Goal: Task Accomplishment & Management: Complete application form

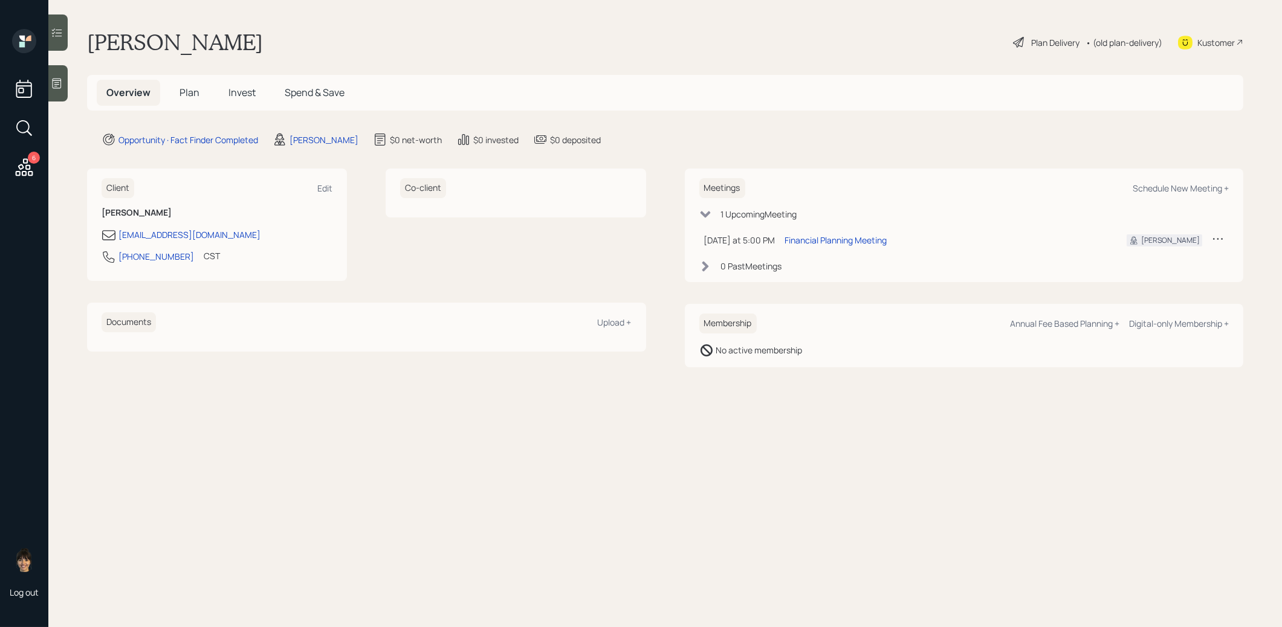
click at [62, 82] on icon at bounding box center [57, 83] width 12 height 12
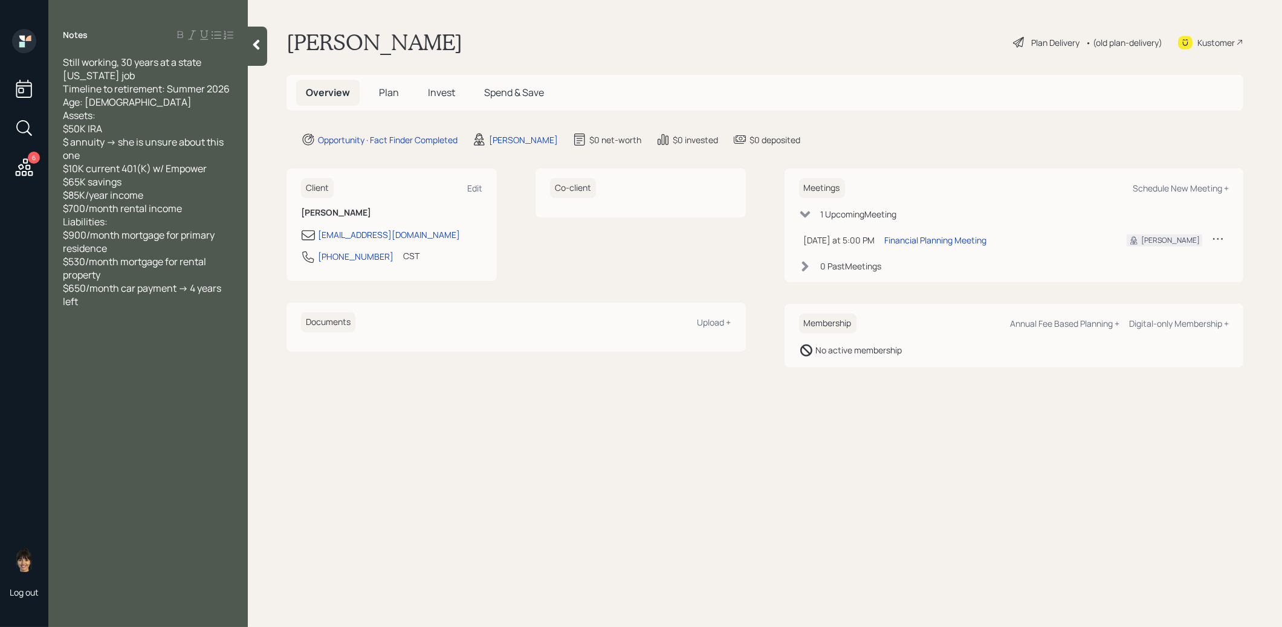
click at [389, 92] on span "Plan" at bounding box center [389, 92] width 20 height 13
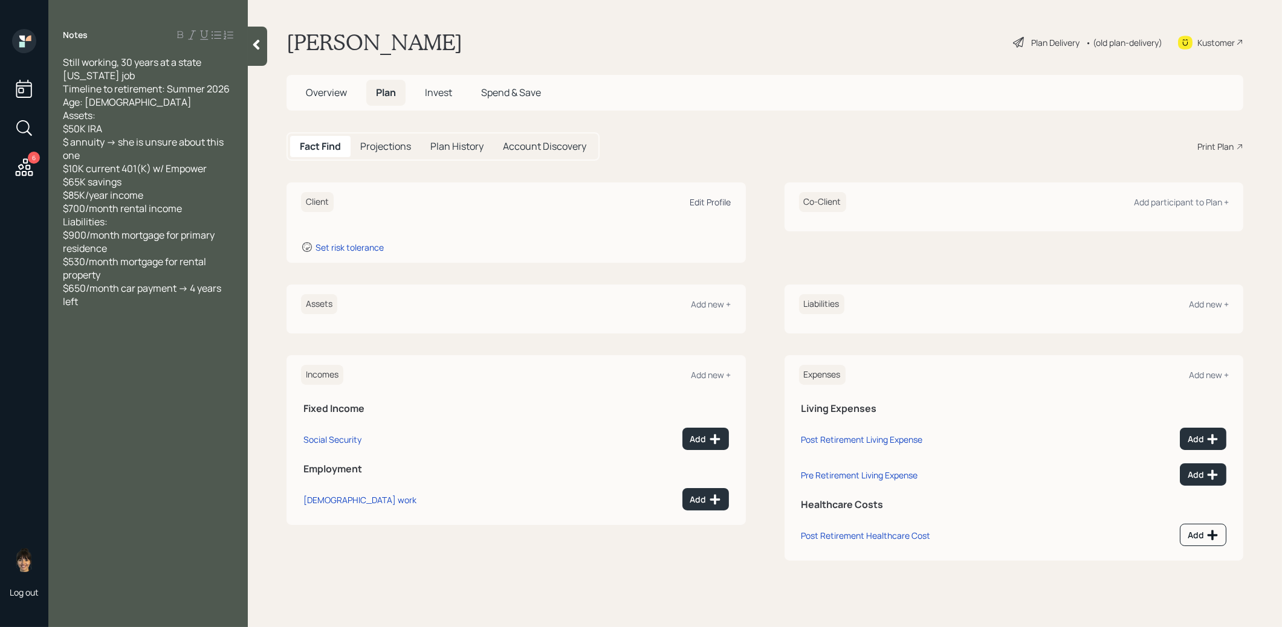
click at [703, 204] on div "Edit Profile" at bounding box center [710, 201] width 41 height 11
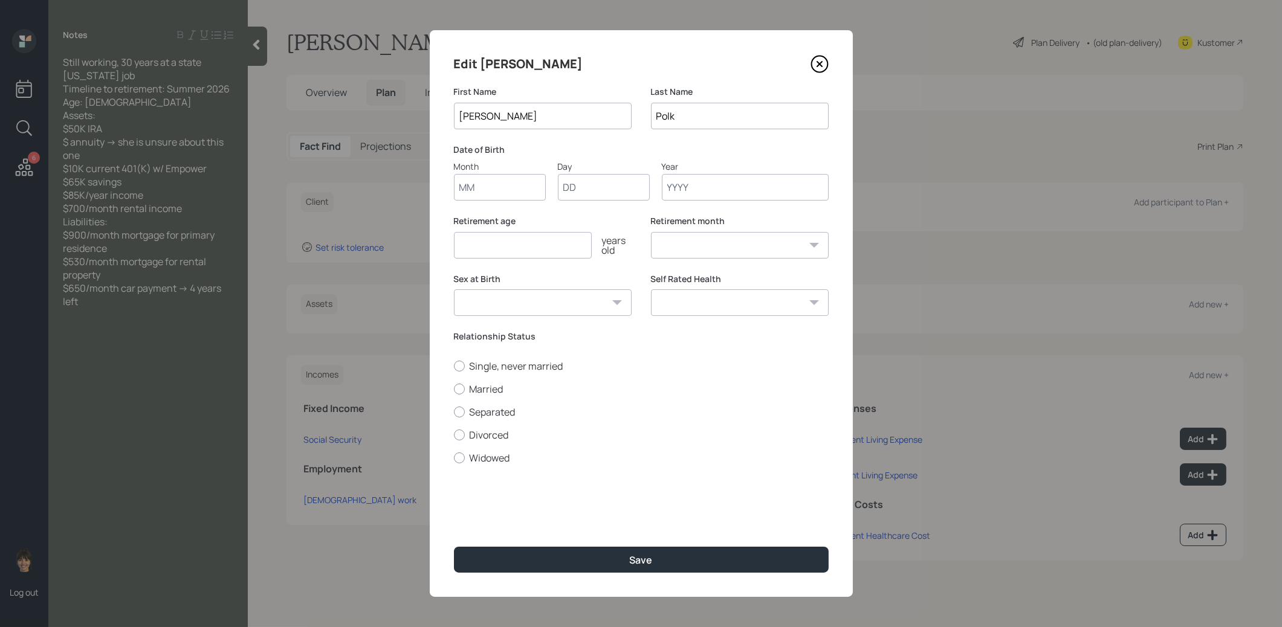
click at [479, 187] on input "Month" at bounding box center [500, 187] width 92 height 27
type input "01"
type input "1965"
select select "1"
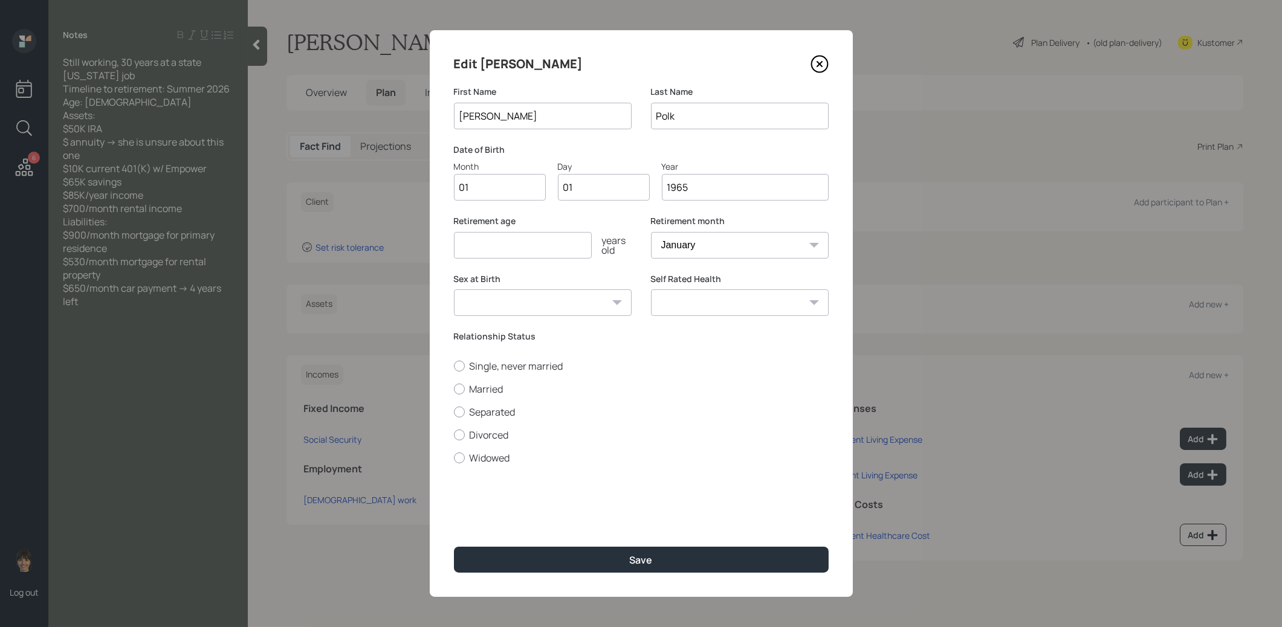
type input "1965"
click at [493, 244] on input "number" at bounding box center [523, 245] width 138 height 27
type input "61"
click at [697, 242] on select "January February March April May June July August September October November De…" at bounding box center [740, 245] width 178 height 27
select select "8"
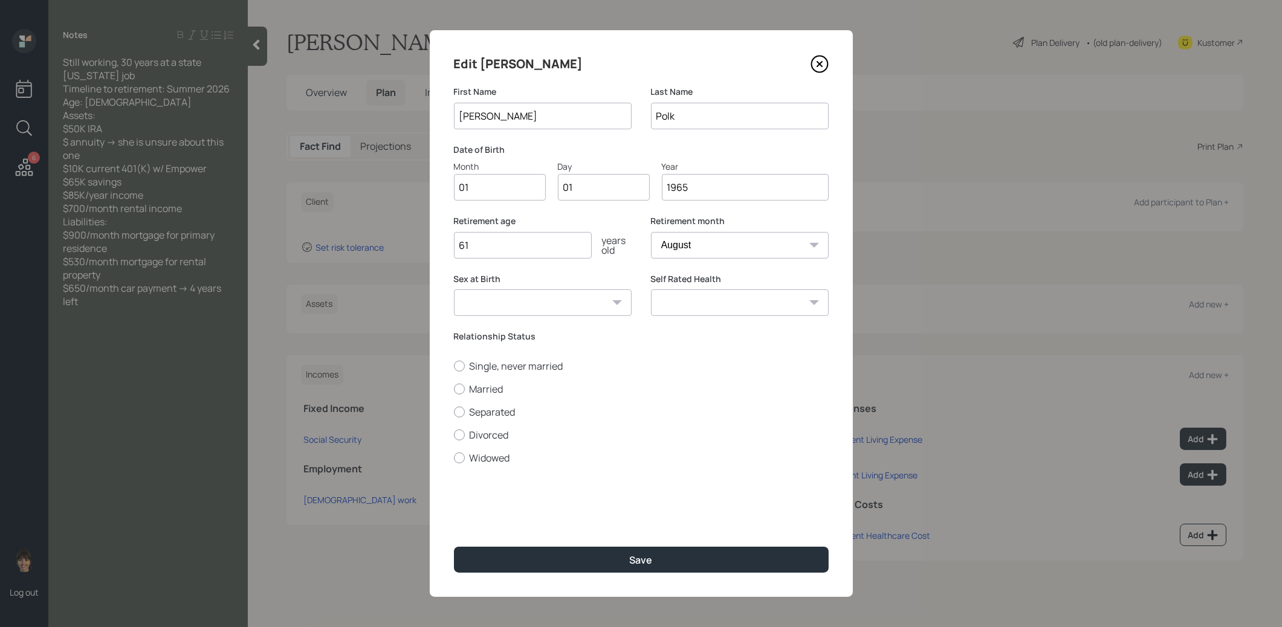
click at [651, 232] on select "January February March April May June July August September October November De…" at bounding box center [740, 245] width 178 height 27
click at [494, 561] on button "Save" at bounding box center [641, 560] width 375 height 26
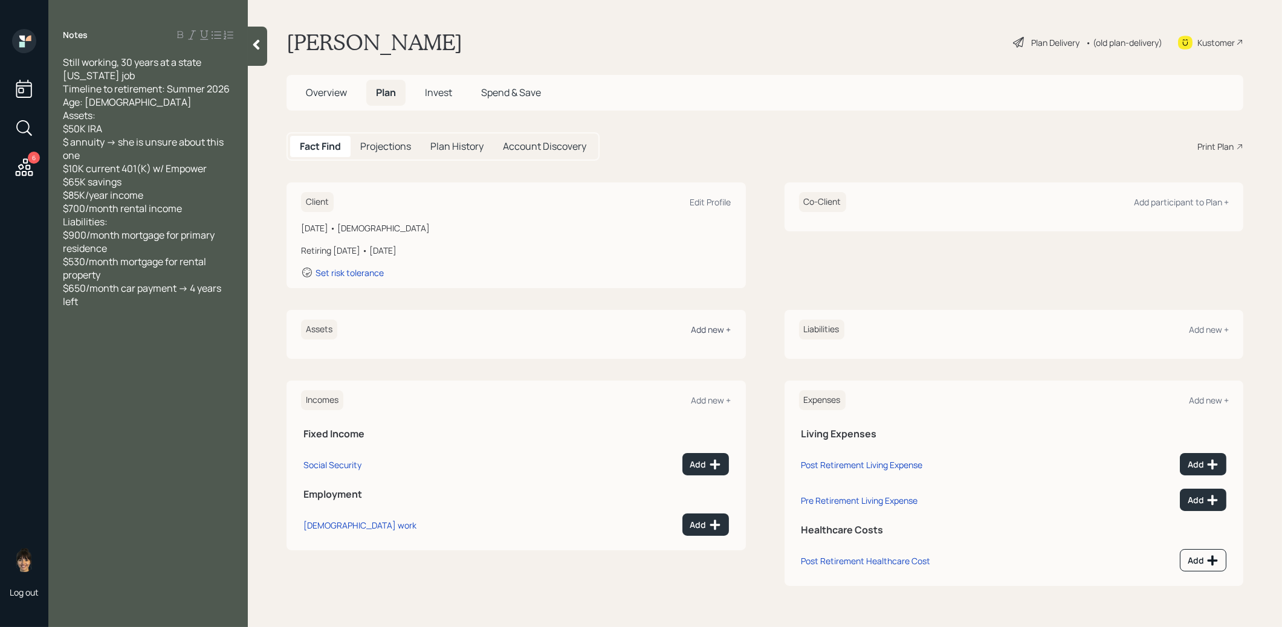
click at [705, 327] on div "Add new +" at bounding box center [711, 329] width 40 height 11
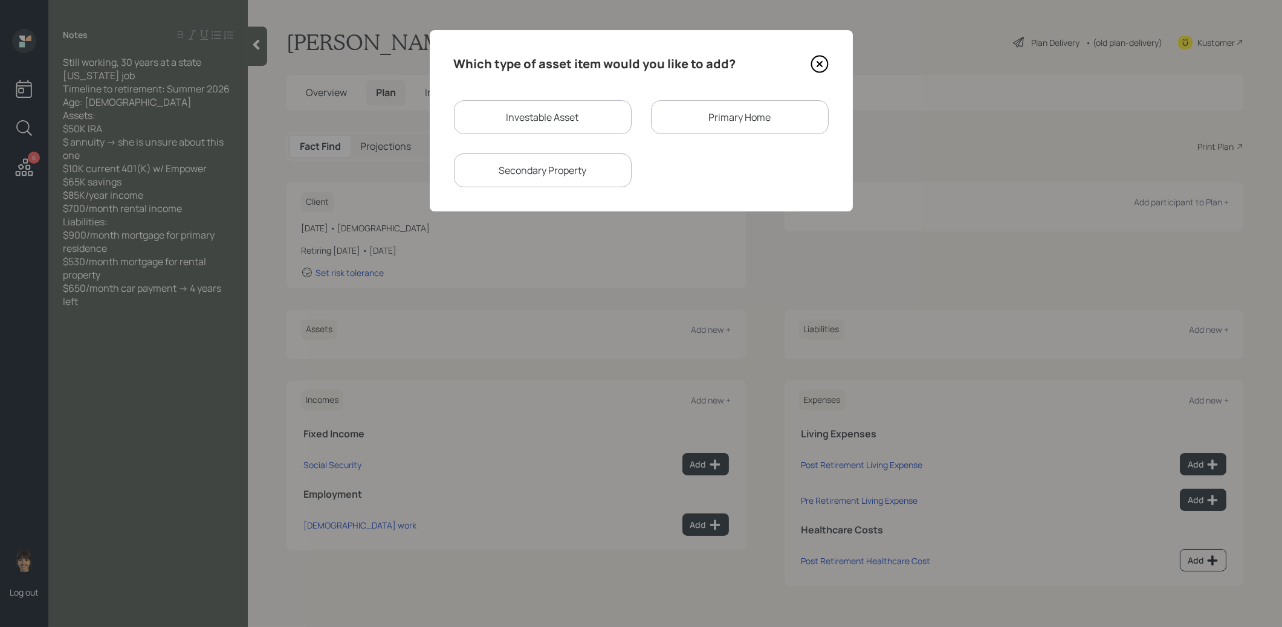
click at [558, 119] on div "Investable Asset" at bounding box center [543, 117] width 178 height 34
select select "taxable"
select select "balanced"
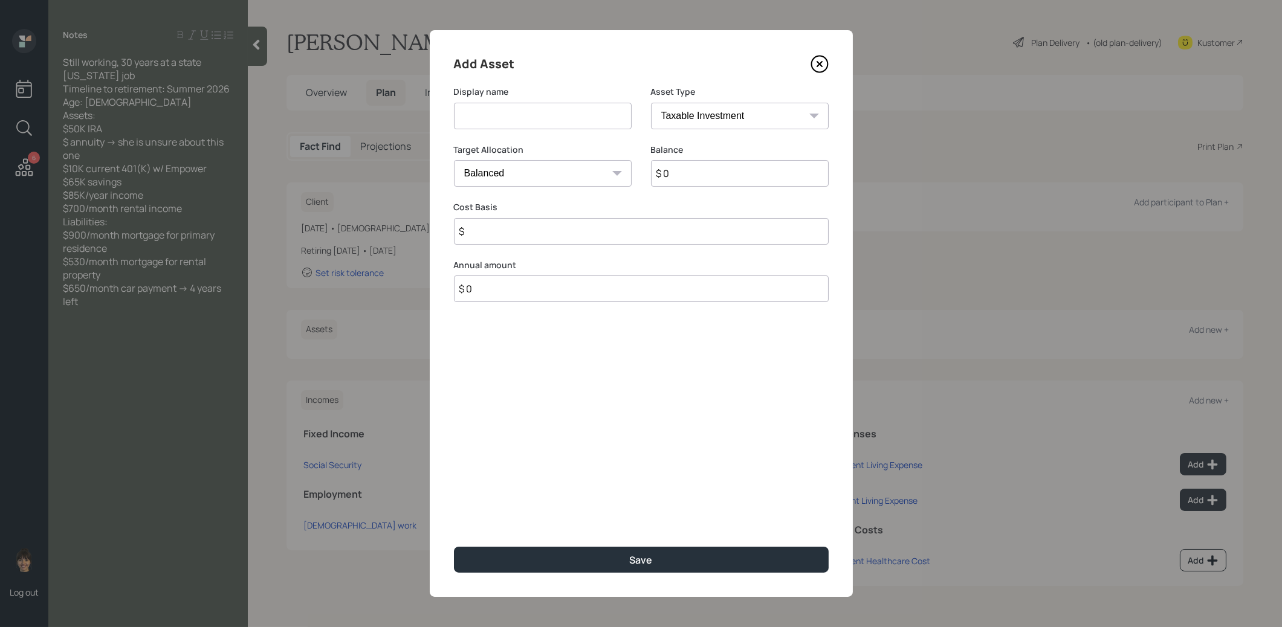
click at [553, 118] on input at bounding box center [543, 116] width 178 height 27
type input "Current 401k"
click at [769, 121] on select "SEP [PERSON_NAME] IRA 401(k) [PERSON_NAME] 401(k) 403(b) [PERSON_NAME] 403(b) 4…" at bounding box center [740, 116] width 178 height 27
select select "company_sponsored"
click at [651, 103] on select "SEP [PERSON_NAME] IRA 401(k) [PERSON_NAME] 401(k) 403(b) [PERSON_NAME] 403(b) 4…" at bounding box center [740, 116] width 178 height 27
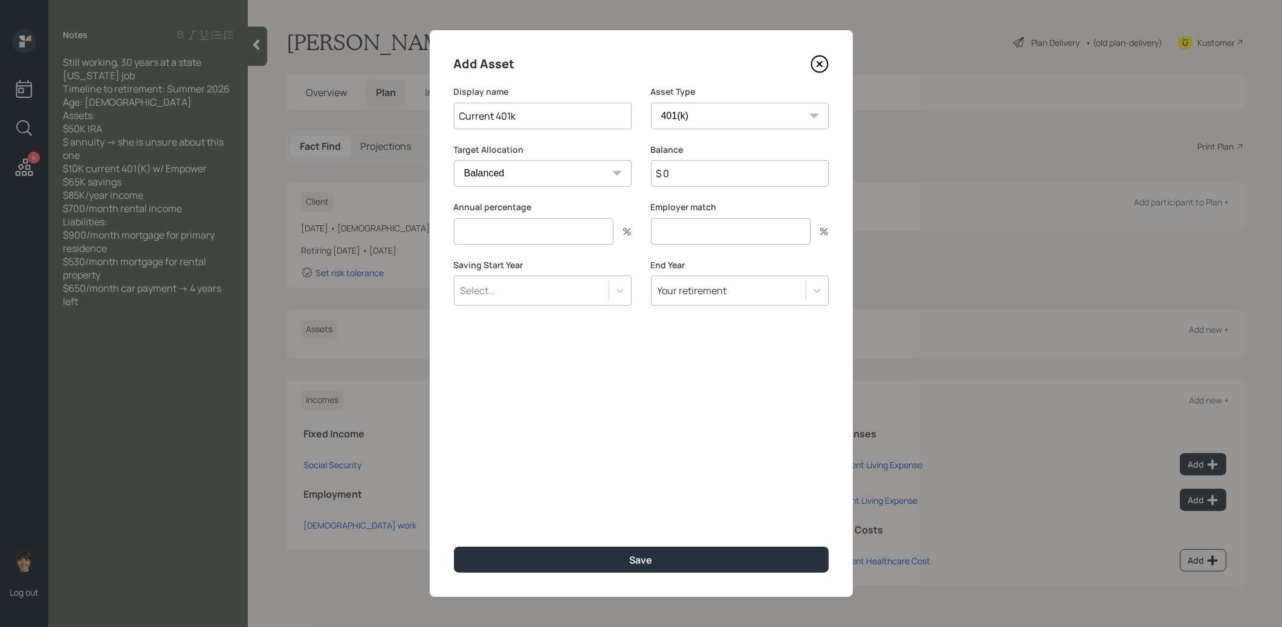
click at [694, 183] on input "$ 0" at bounding box center [740, 173] width 178 height 27
type input "$ 10,000"
click at [512, 230] on input "number" at bounding box center [534, 231] width 160 height 27
type input "0"
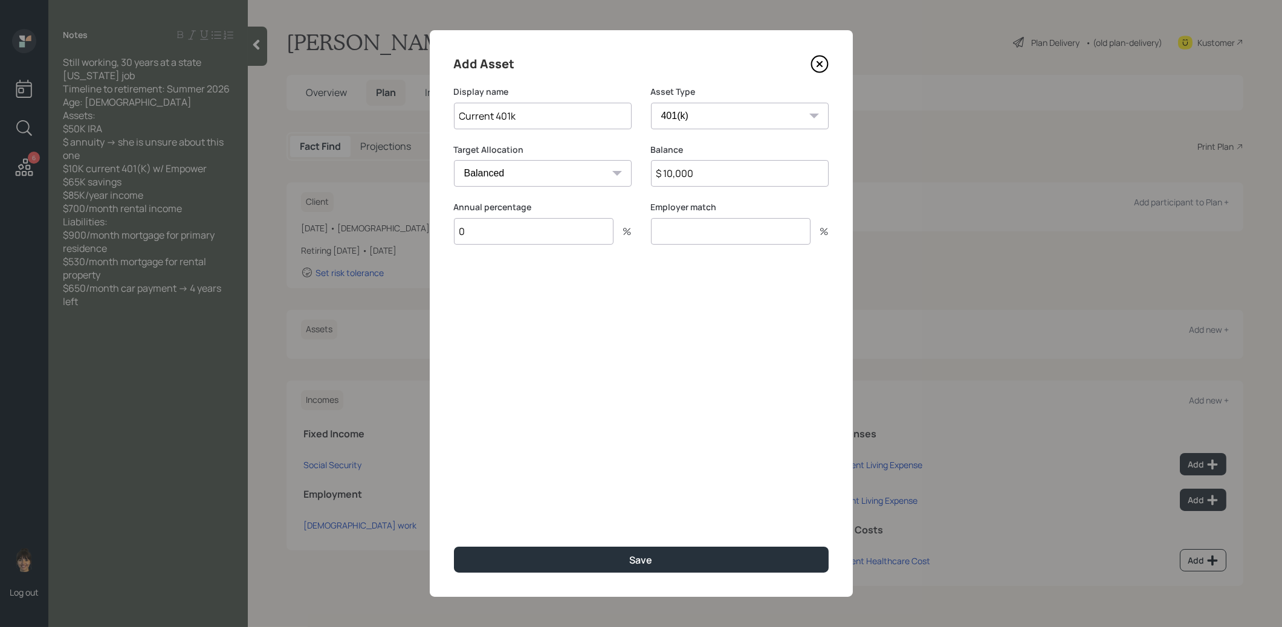
click at [665, 235] on input "number" at bounding box center [731, 231] width 160 height 27
type input "0"
click at [577, 560] on button "Save" at bounding box center [641, 560] width 375 height 26
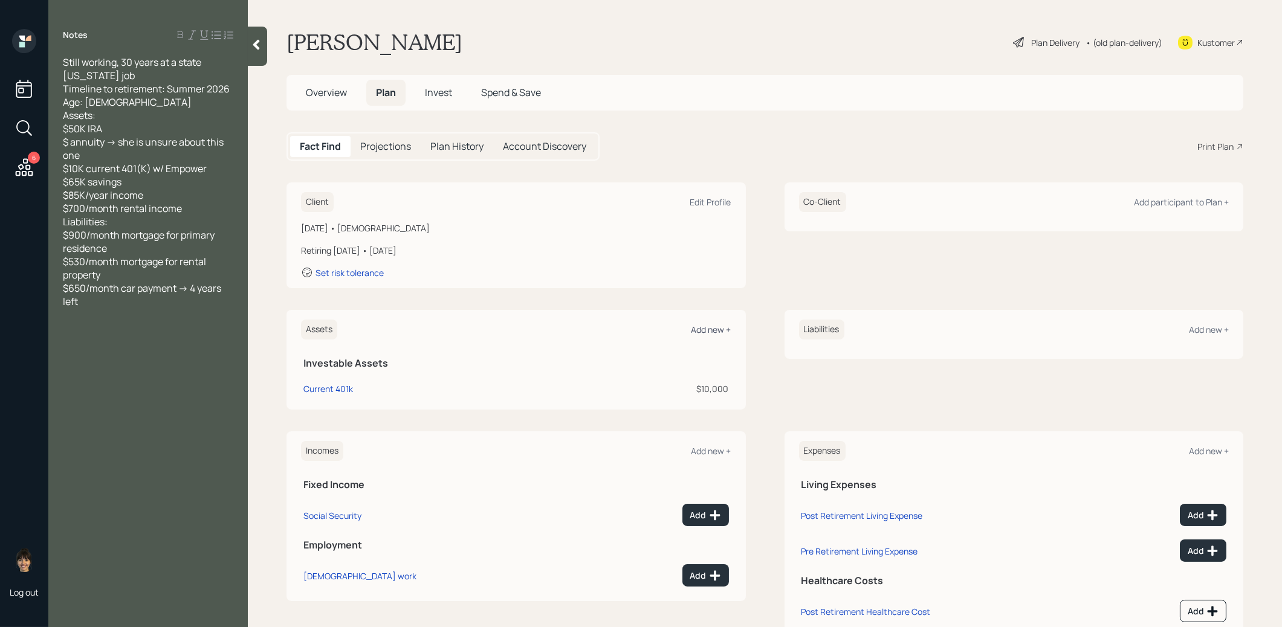
click at [703, 332] on div "Add new +" at bounding box center [711, 329] width 40 height 11
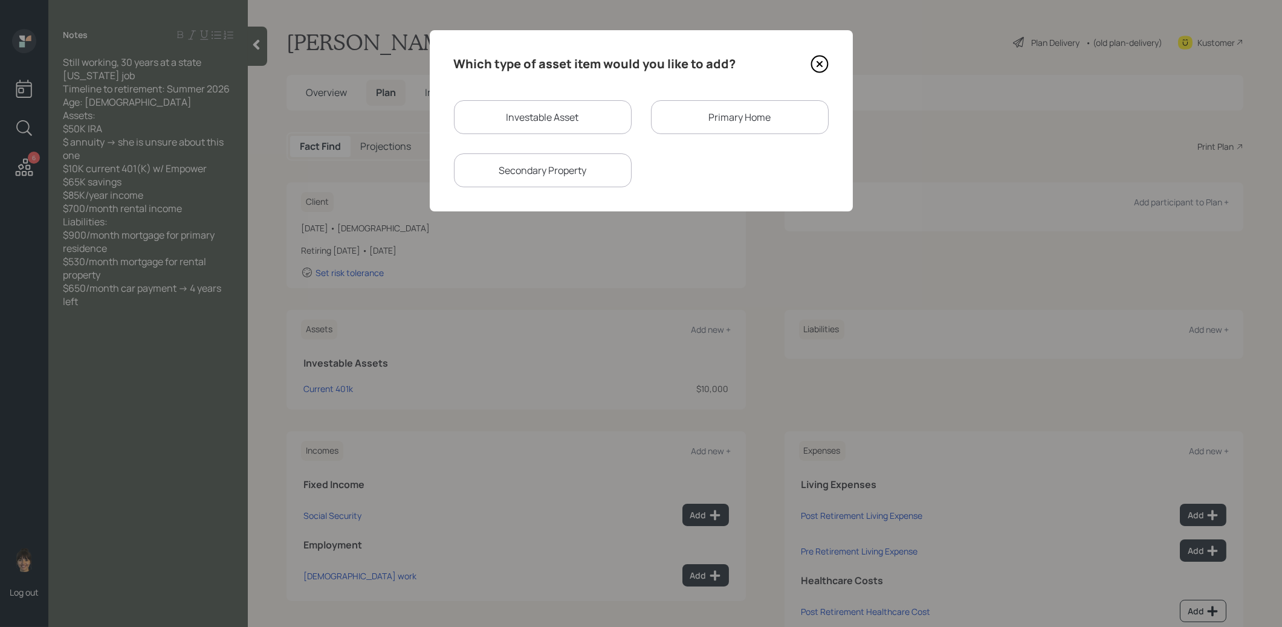
click at [554, 114] on div "Investable Asset" at bounding box center [543, 117] width 178 height 34
select select "taxable"
select select "balanced"
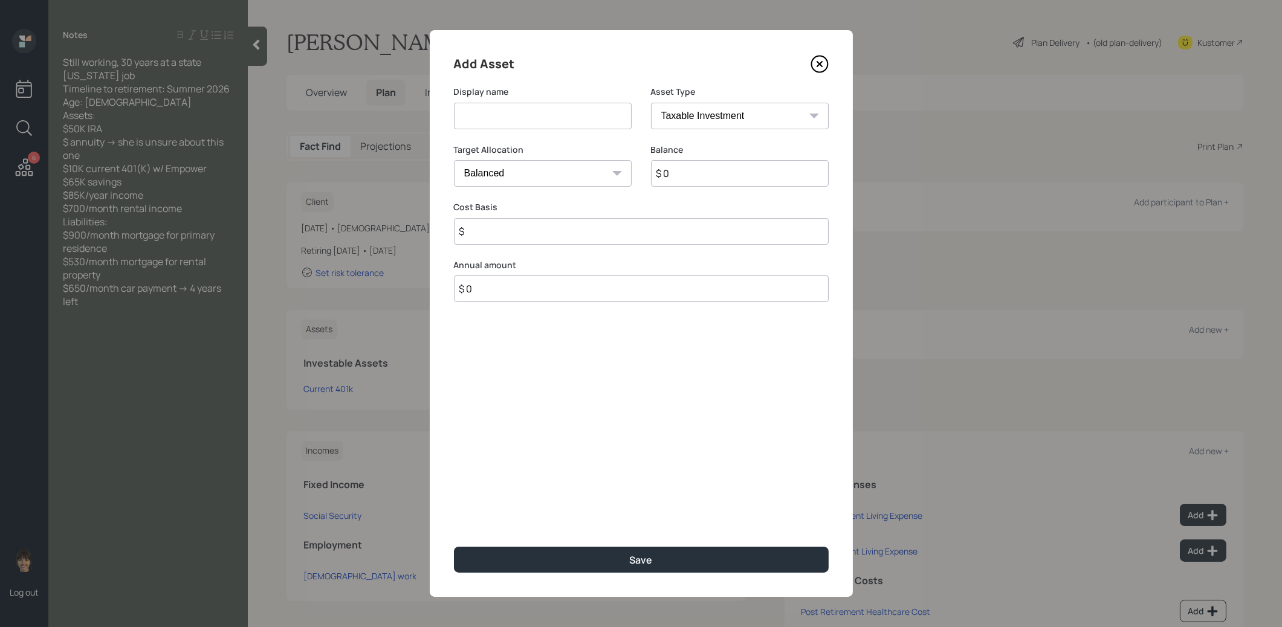
click at [553, 115] on input at bounding box center [543, 116] width 178 height 27
type input "Savings"
click at [683, 174] on input "$ 0" at bounding box center [740, 173] width 178 height 27
type input "$ 65,000"
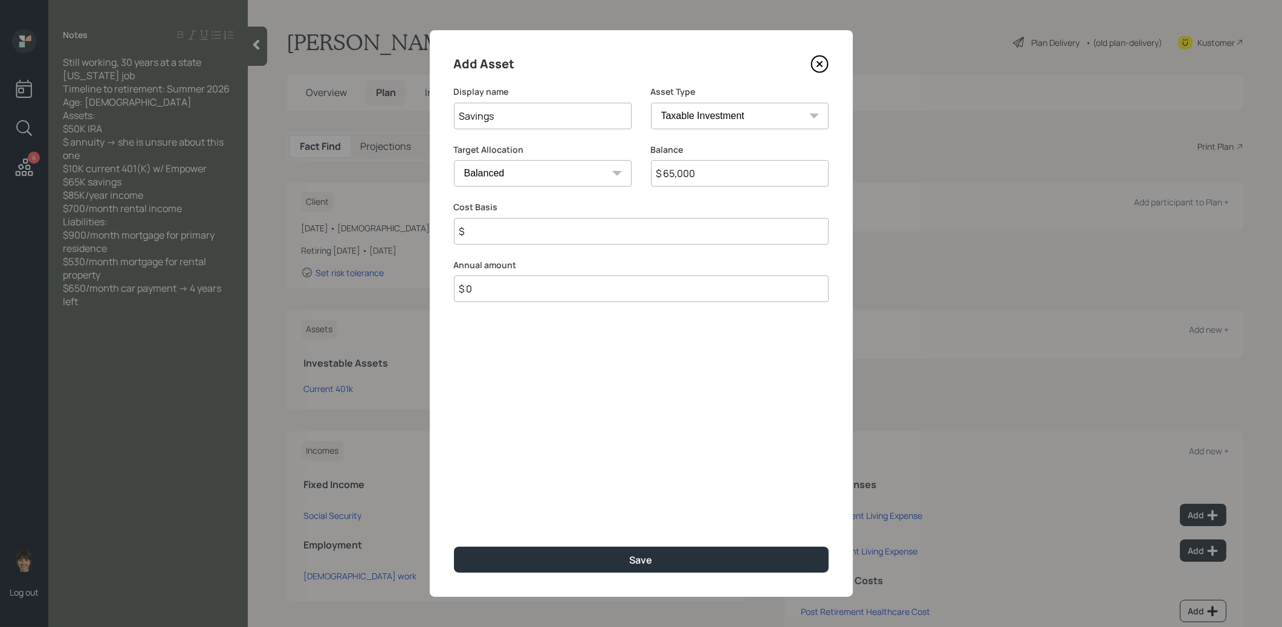
click at [607, 230] on input "$" at bounding box center [641, 231] width 375 height 27
click at [581, 175] on select "Cash Conservative Balanced Aggressive" at bounding box center [543, 173] width 178 height 27
select select "uninvested"
click at [454, 160] on select "Cash Conservative Balanced Aggressive" at bounding box center [543, 173] width 178 height 27
click at [544, 240] on input "$" at bounding box center [641, 231] width 375 height 27
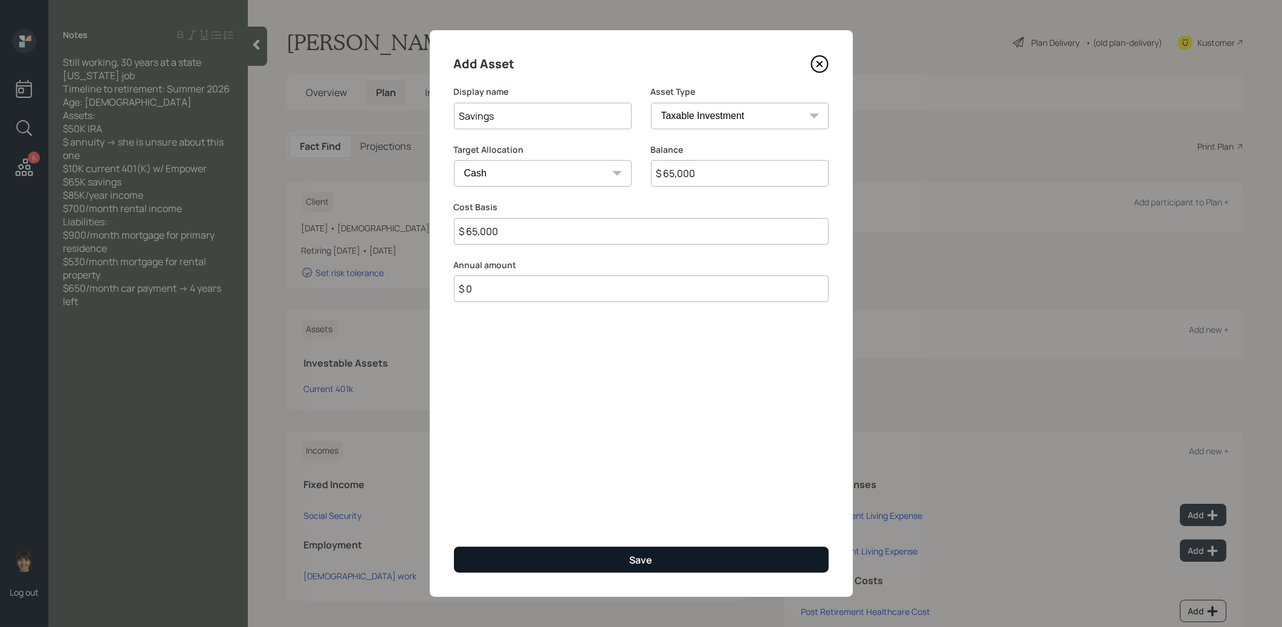
type input "$ 65,000"
click at [618, 570] on button "Save" at bounding box center [641, 560] width 375 height 26
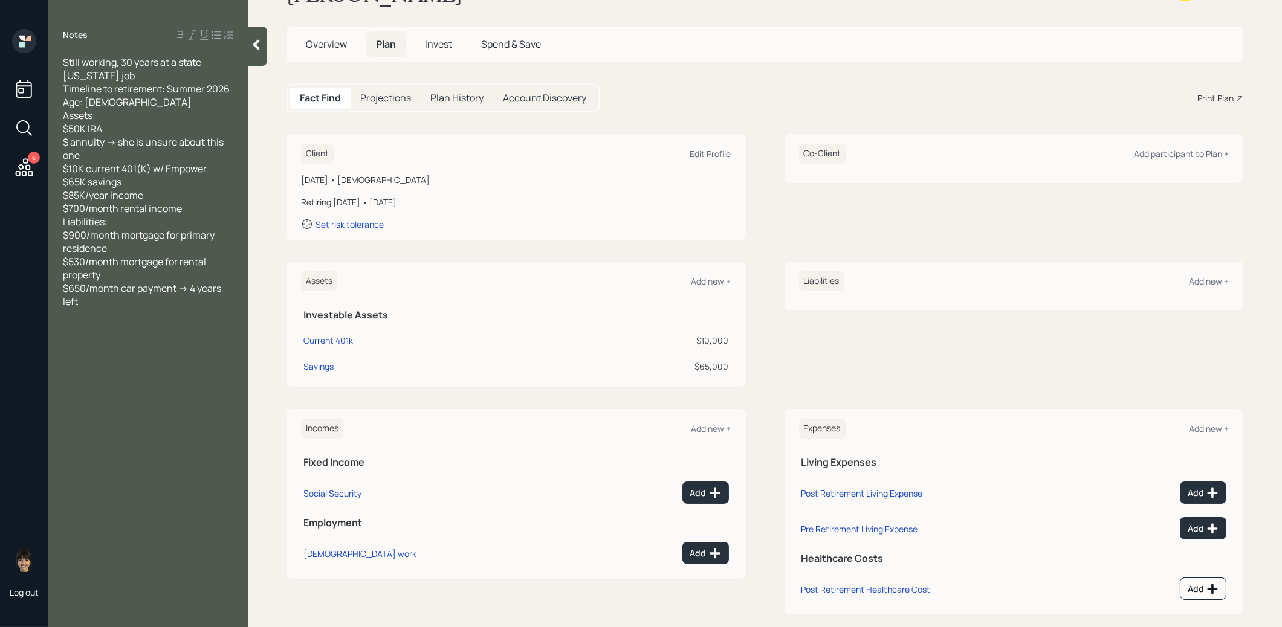
scroll to position [62, 0]
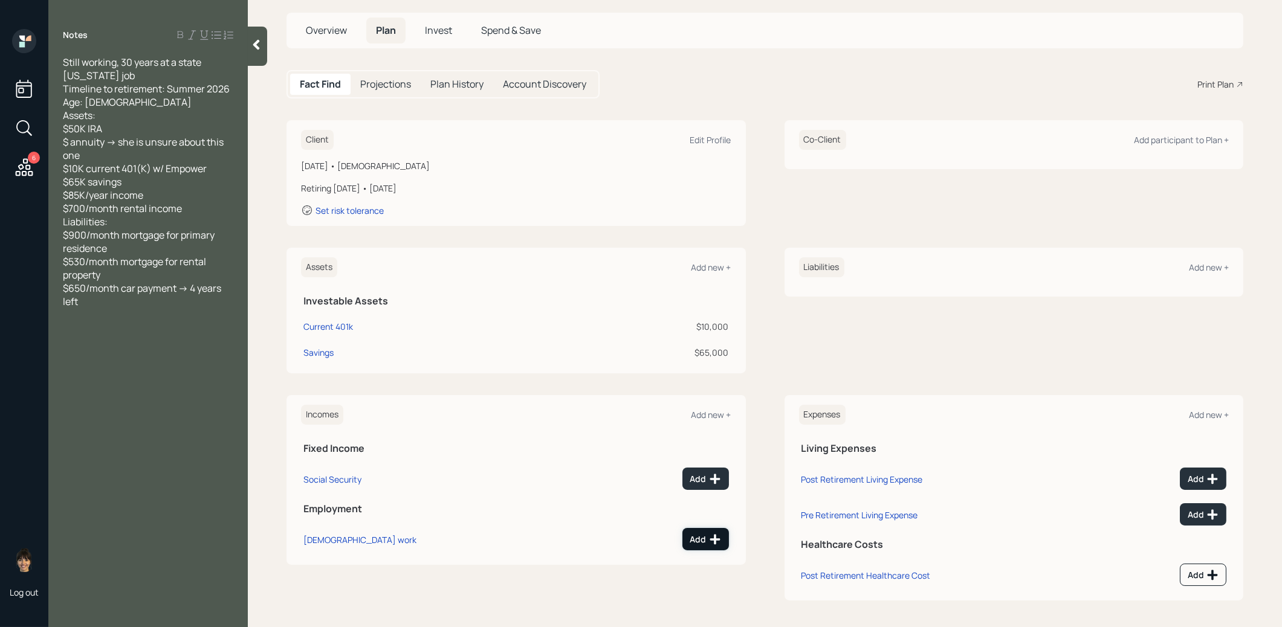
click at [703, 535] on div "Add" at bounding box center [705, 540] width 31 height 12
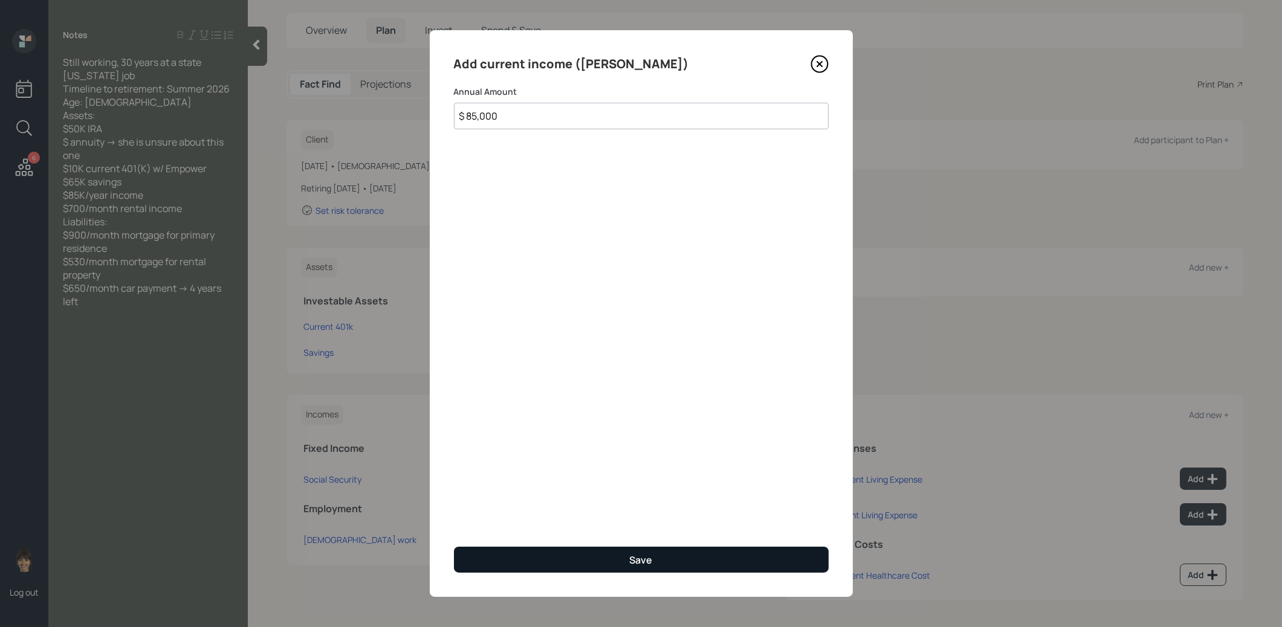
type input "$ 85,000"
click at [560, 566] on button "Save" at bounding box center [641, 560] width 375 height 26
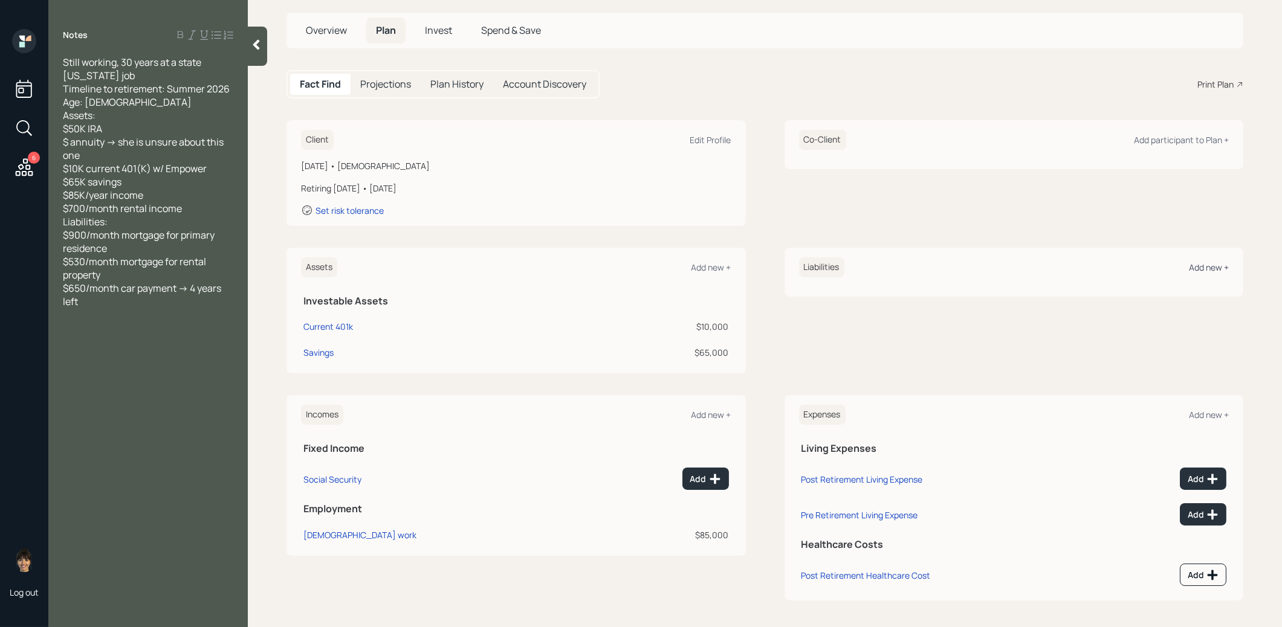
click at [1213, 265] on div "Add new +" at bounding box center [1209, 267] width 40 height 11
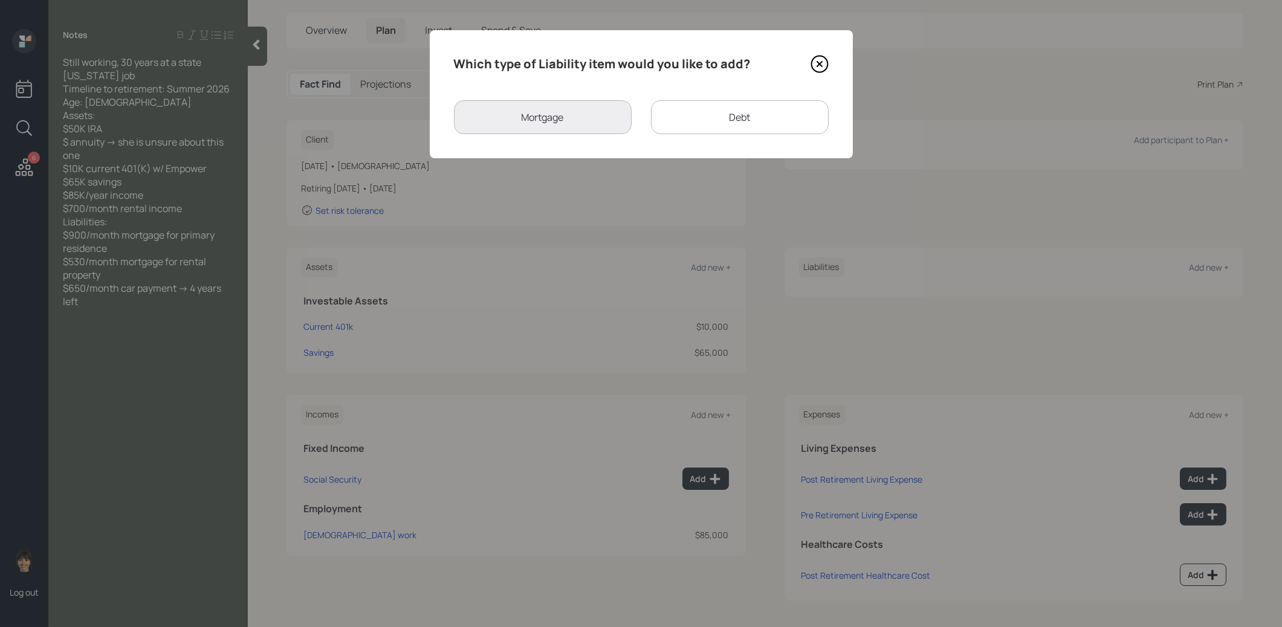
click at [725, 121] on div "Debt" at bounding box center [740, 117] width 178 height 34
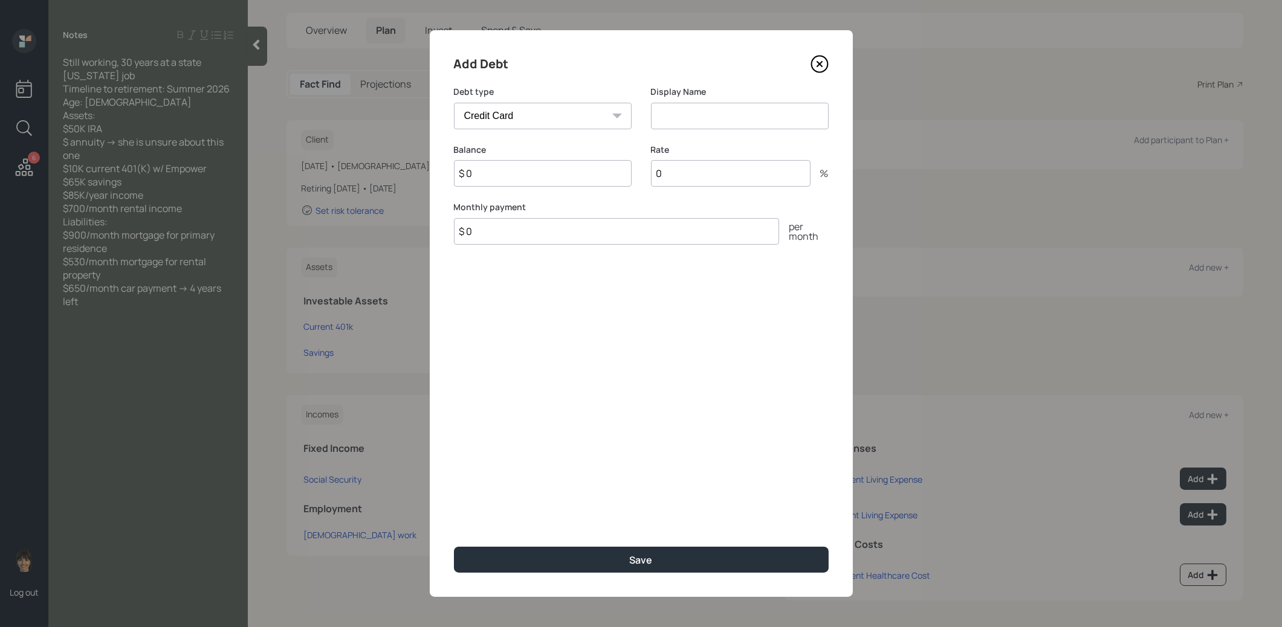
click at [592, 112] on select "Car Credit Card Medical Student Other" at bounding box center [543, 116] width 178 height 27
select select "car"
click at [454, 103] on select "Car Credit Card Medical Student Other" at bounding box center [543, 116] width 178 height 27
click at [684, 115] on input at bounding box center [740, 116] width 178 height 27
type input "Car Loan"
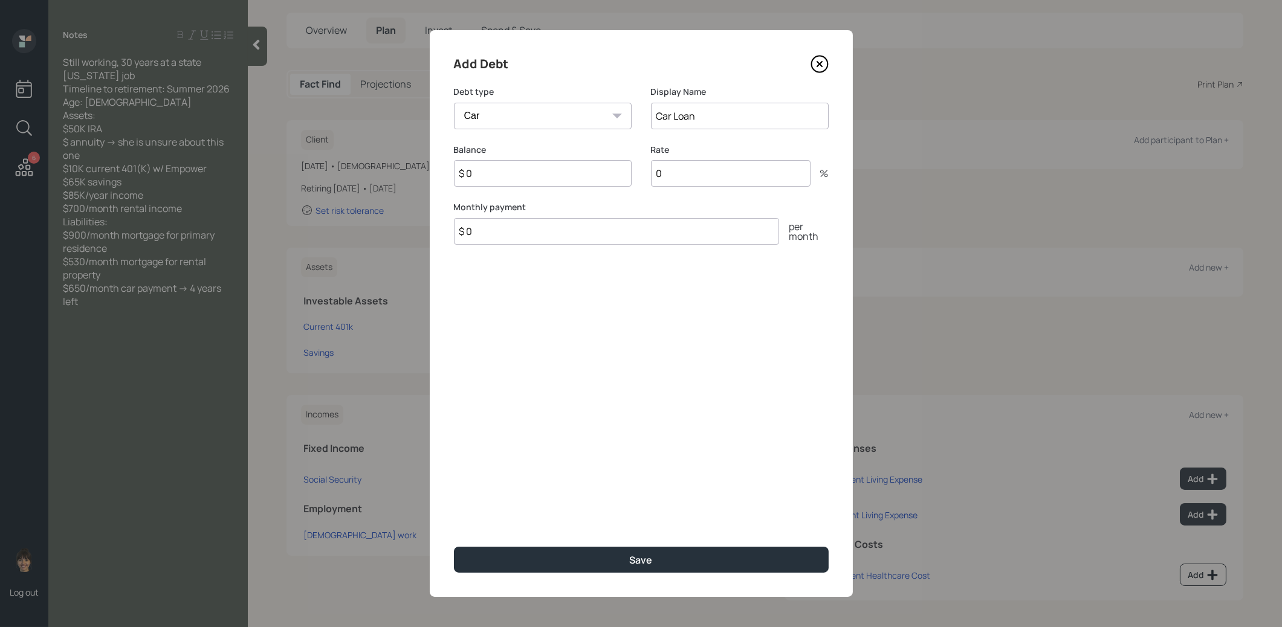
click at [599, 175] on input "$ 0" at bounding box center [543, 173] width 178 height 27
type input "$ 1"
click at [557, 230] on input "$ 0" at bounding box center [616, 231] width 325 height 27
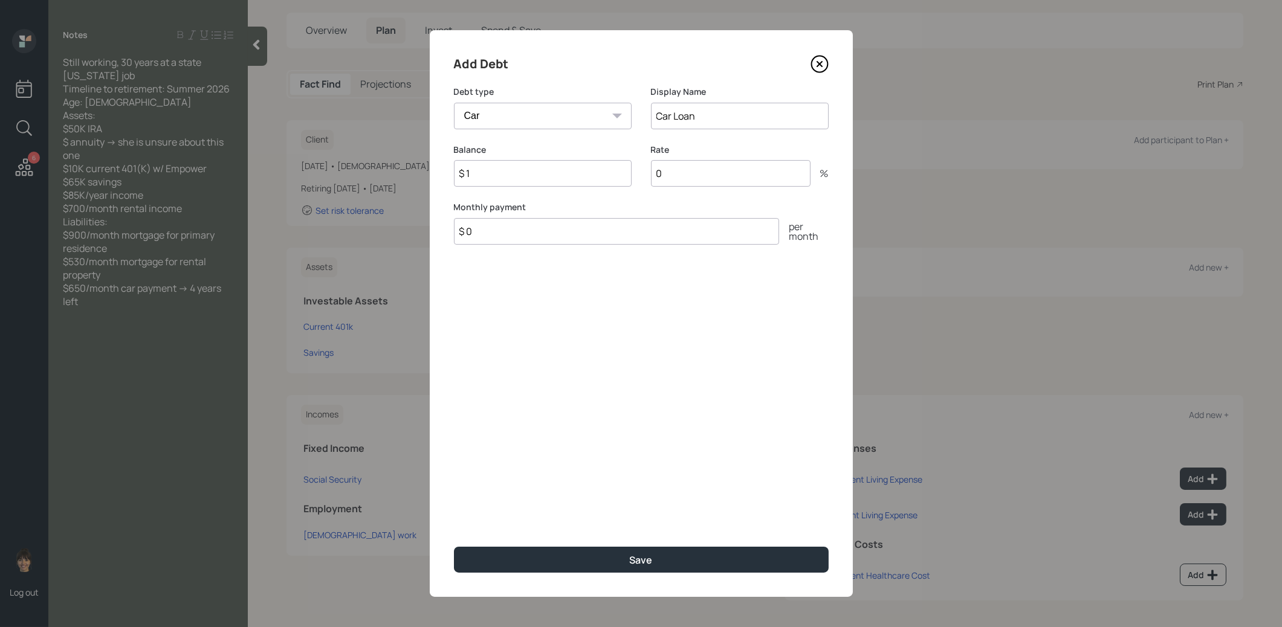
click at [557, 230] on input "$ 0" at bounding box center [616, 231] width 325 height 27
type input "$ 650"
click at [584, 559] on button "Save" at bounding box center [641, 560] width 375 height 26
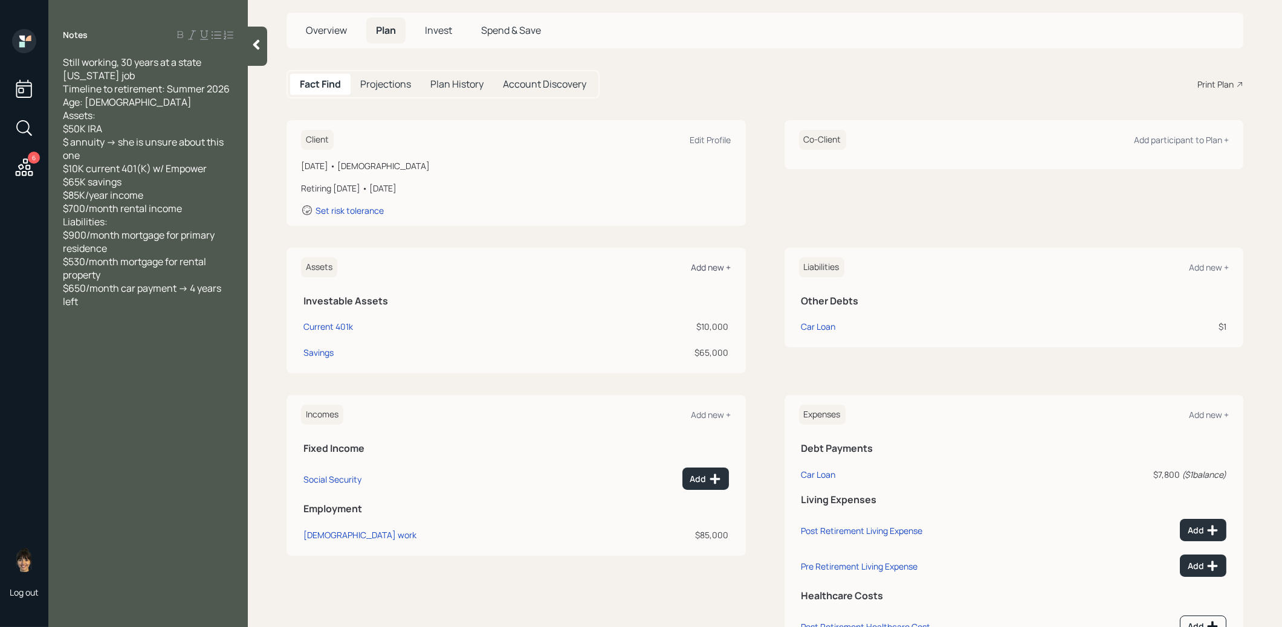
click at [712, 263] on div "Add new +" at bounding box center [711, 267] width 40 height 11
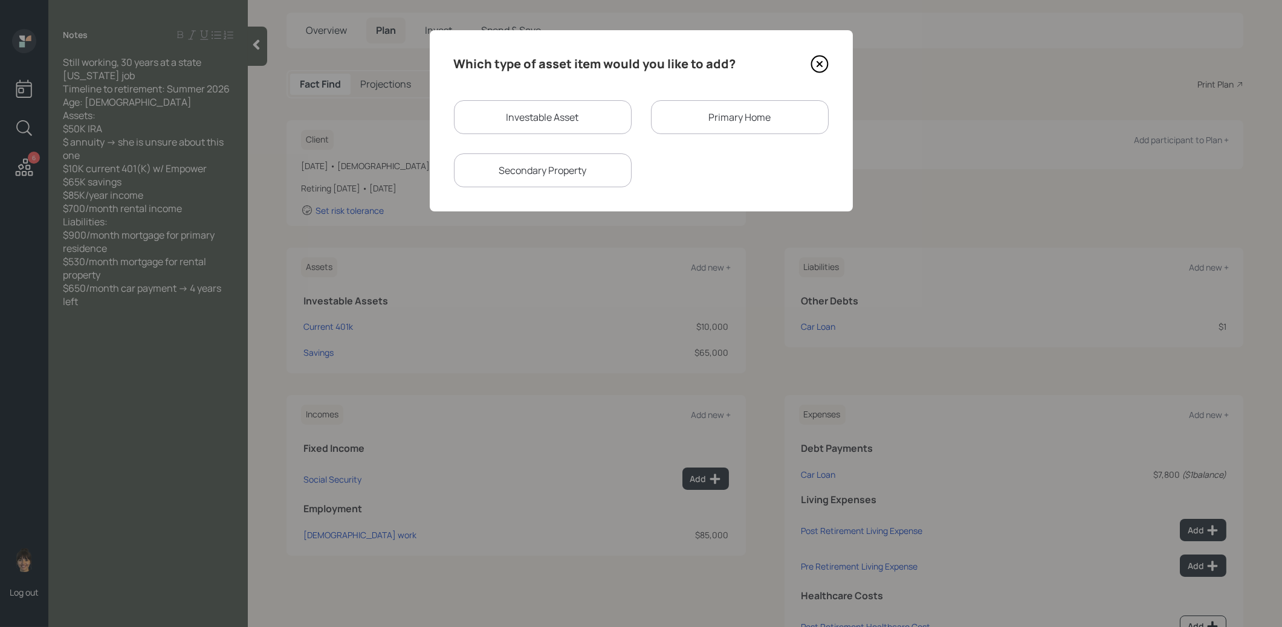
click at [716, 112] on div "Primary Home" at bounding box center [740, 117] width 178 height 34
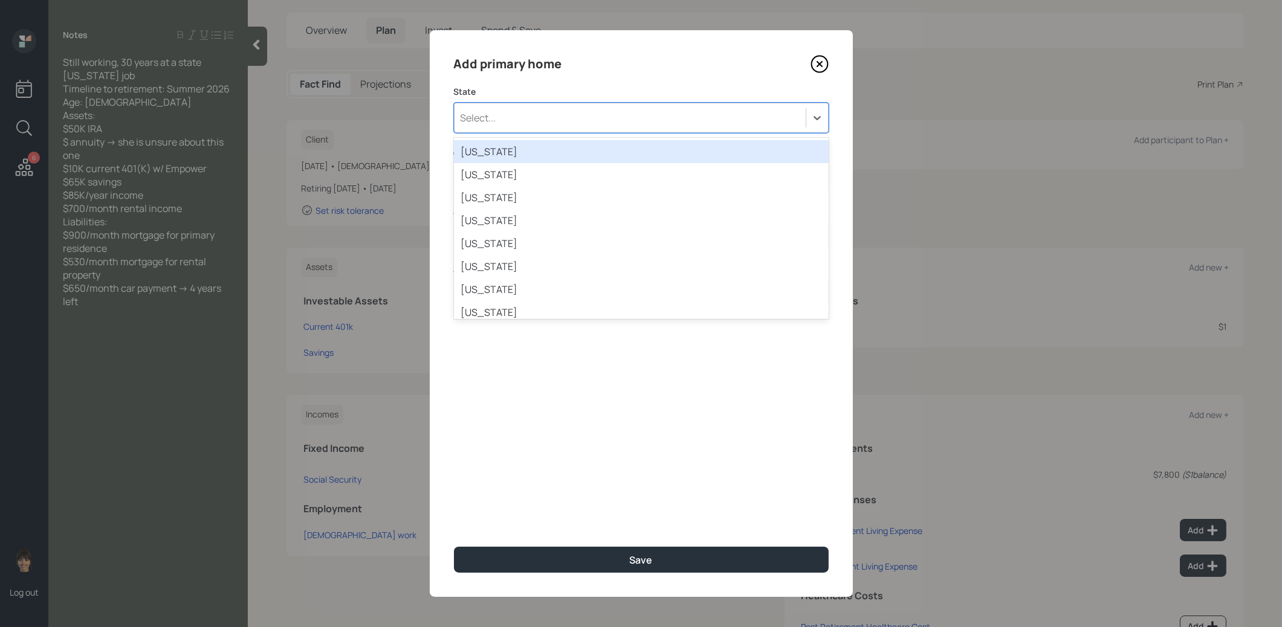
click at [633, 122] on div "Select..." at bounding box center [629, 118] width 351 height 21
type input "tn"
click at [603, 155] on div "[US_STATE]" at bounding box center [641, 151] width 375 height 23
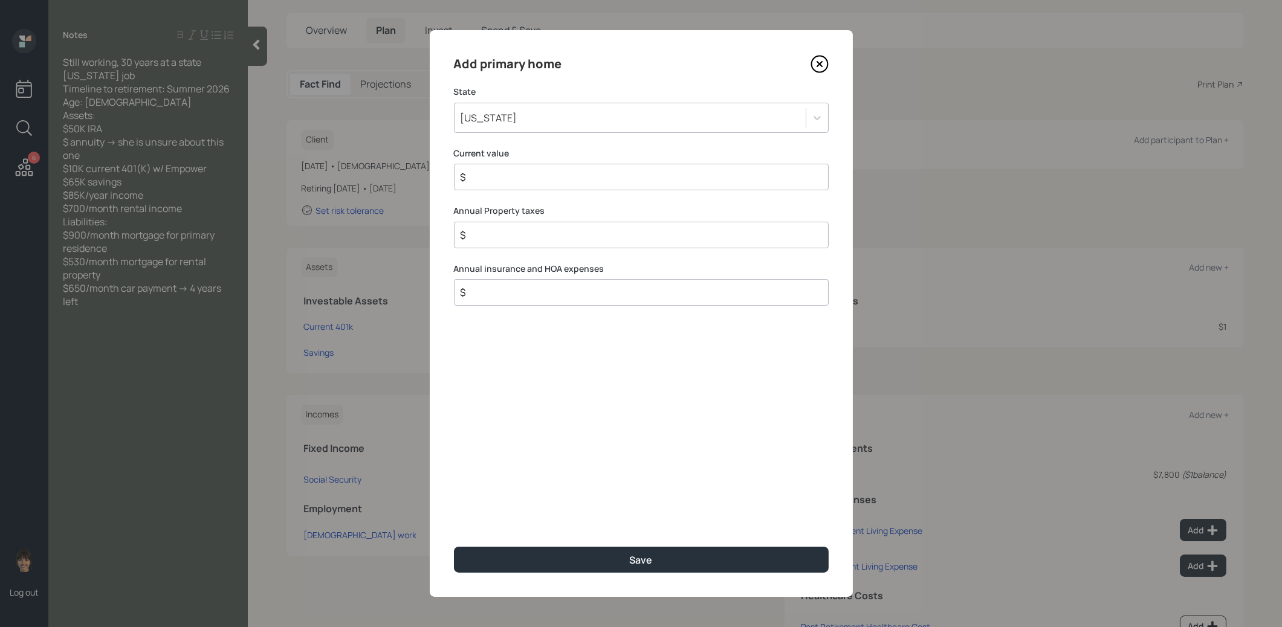
click at [580, 183] on input "$" at bounding box center [636, 177] width 354 height 15
type input "$ 1"
click at [561, 569] on button "Save" at bounding box center [641, 560] width 375 height 26
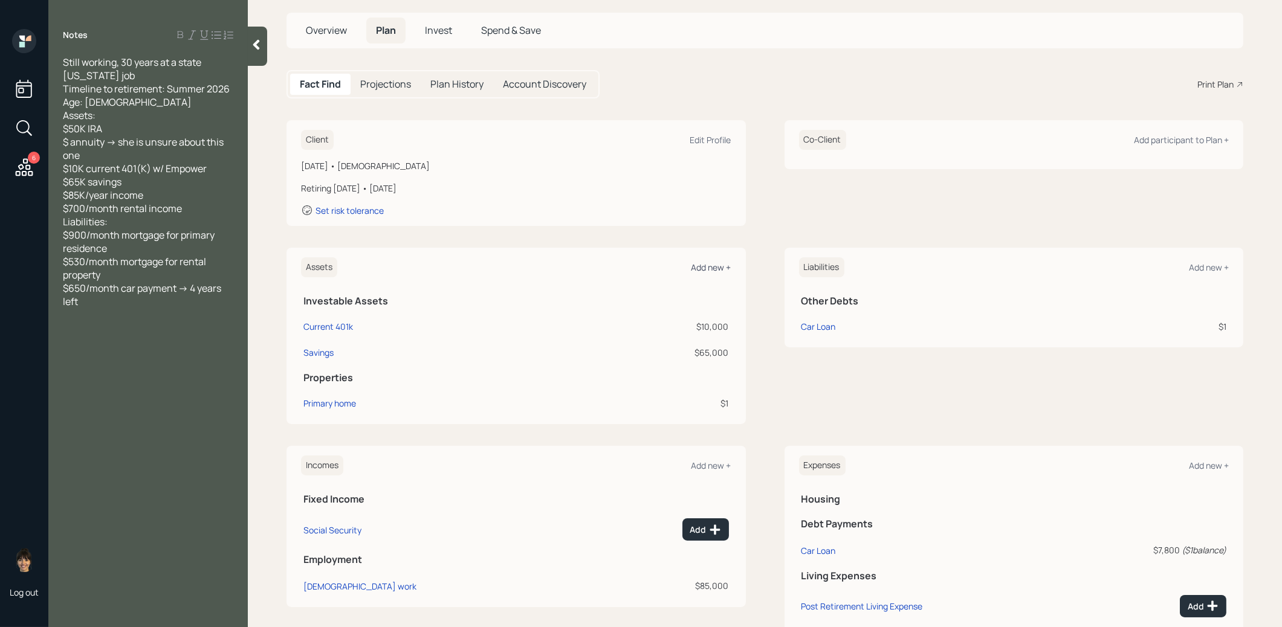
click at [709, 264] on div "Add new +" at bounding box center [711, 267] width 40 height 11
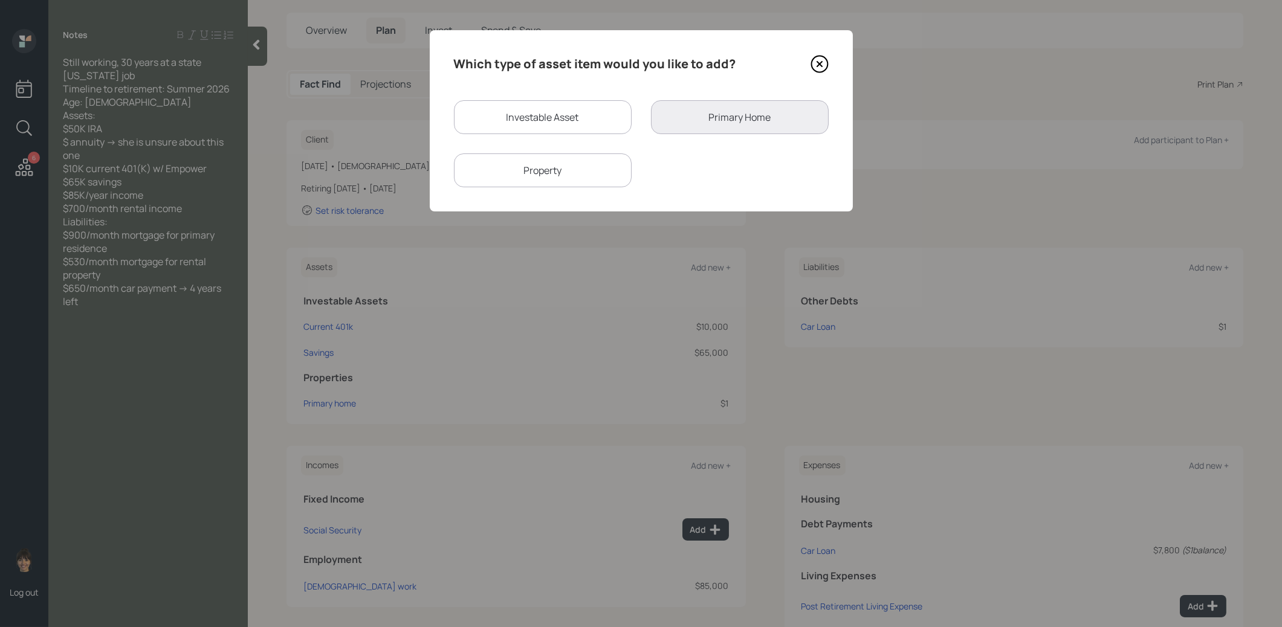
click at [561, 169] on div "Property" at bounding box center [543, 170] width 178 height 34
select select "rental_property"
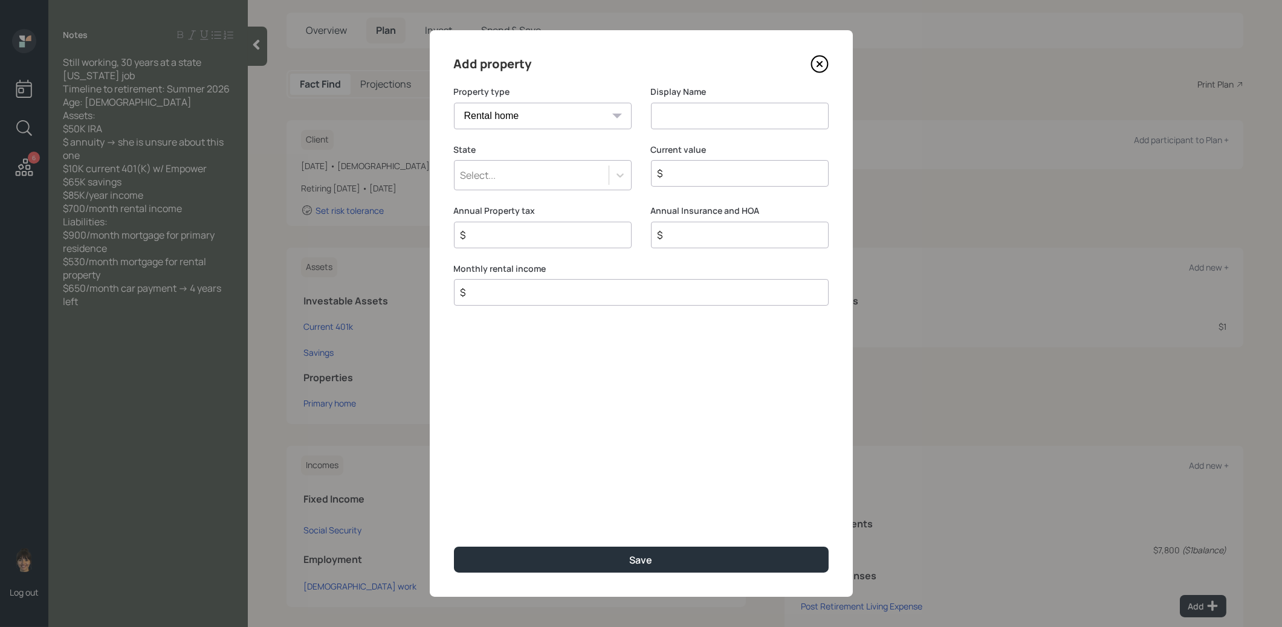
click at [717, 117] on input at bounding box center [740, 116] width 178 height 27
type input "Rental"
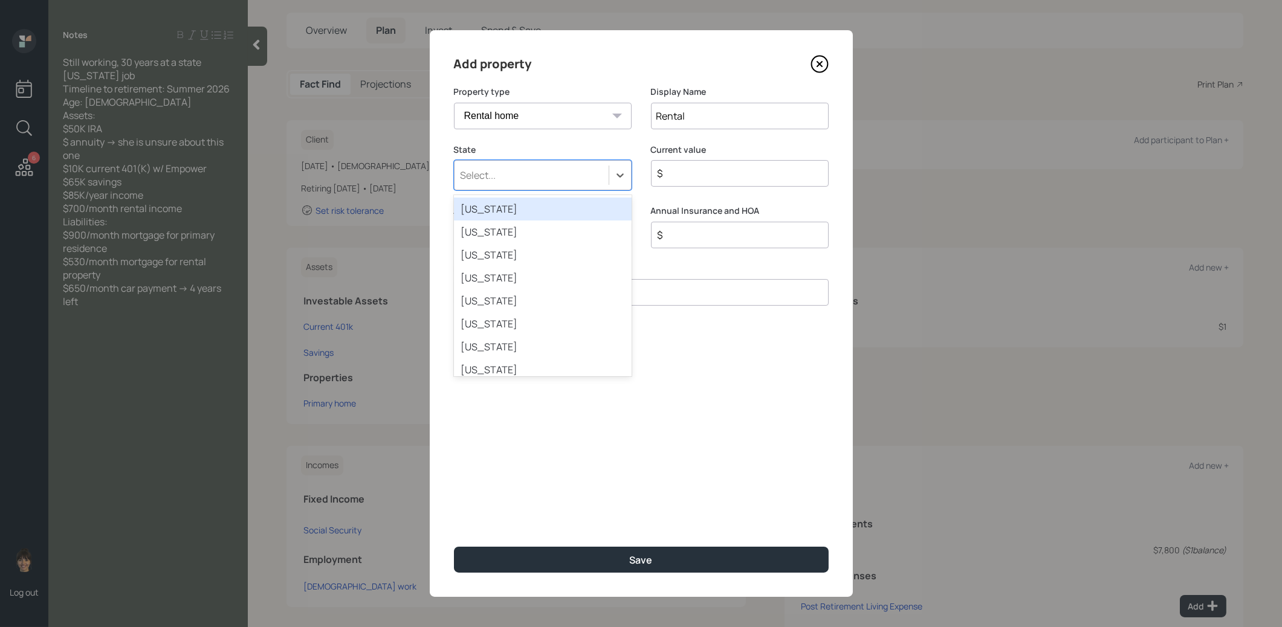
click at [584, 179] on div "Select..." at bounding box center [531, 175] width 154 height 21
type input "tn"
click at [525, 210] on div "[US_STATE]" at bounding box center [543, 209] width 178 height 23
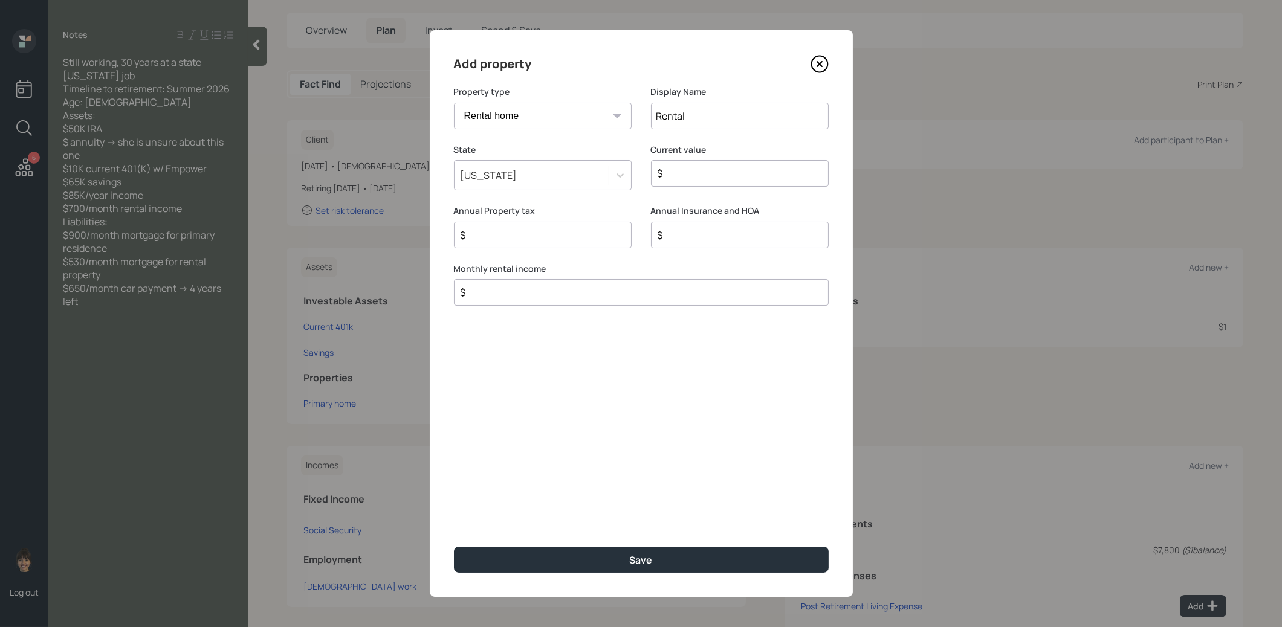
click at [682, 176] on input "$" at bounding box center [734, 173] width 157 height 15
type input "$ 1"
click at [593, 549] on button "Save" at bounding box center [641, 560] width 375 height 26
click at [501, 285] on div "$" at bounding box center [641, 292] width 375 height 27
click at [490, 291] on input "$" at bounding box center [636, 292] width 354 height 15
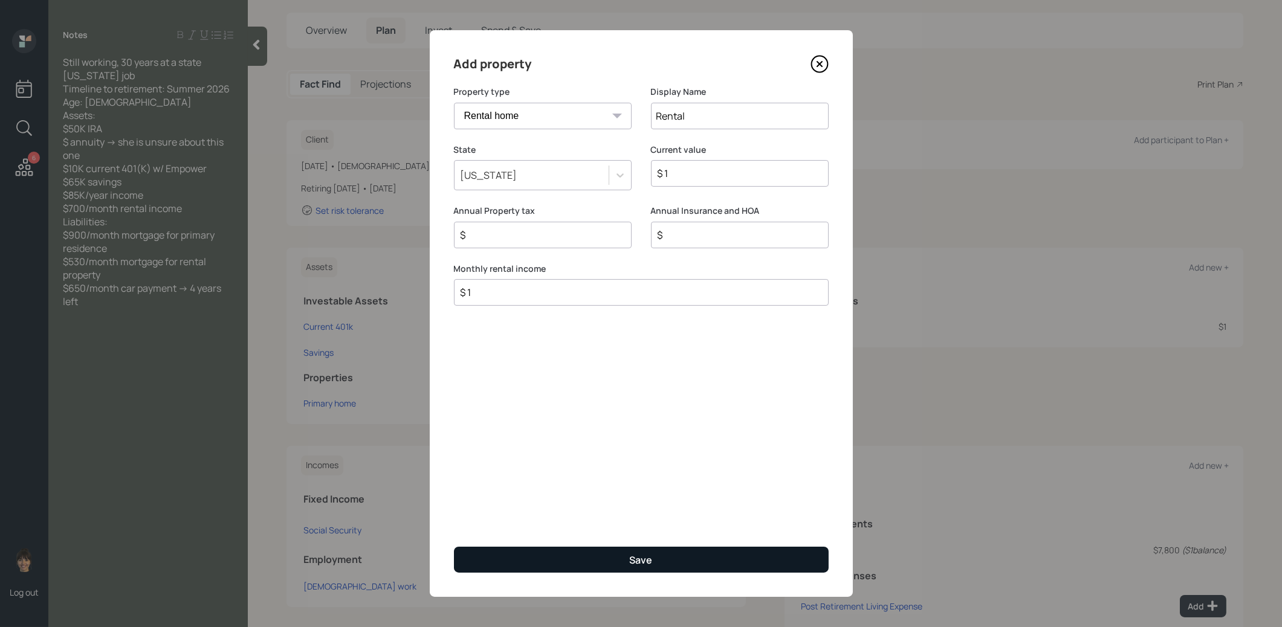
type input "$ 1"
click at [584, 553] on button "Save" at bounding box center [641, 560] width 375 height 26
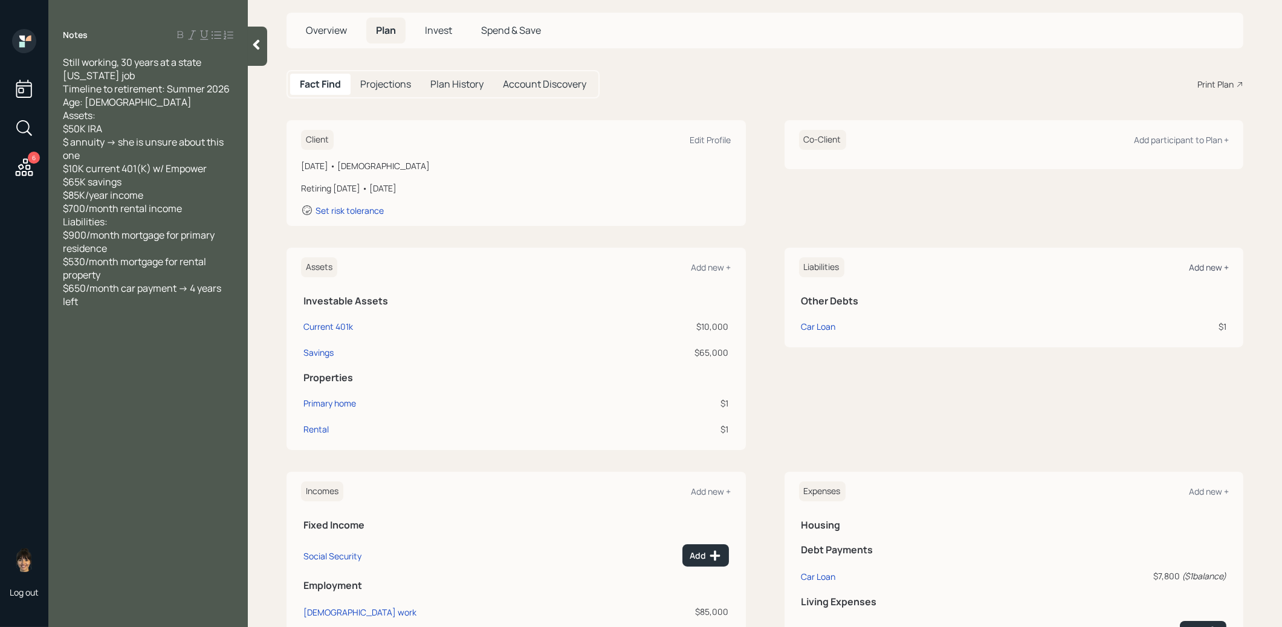
click at [1201, 265] on div "Add new +" at bounding box center [1209, 267] width 40 height 11
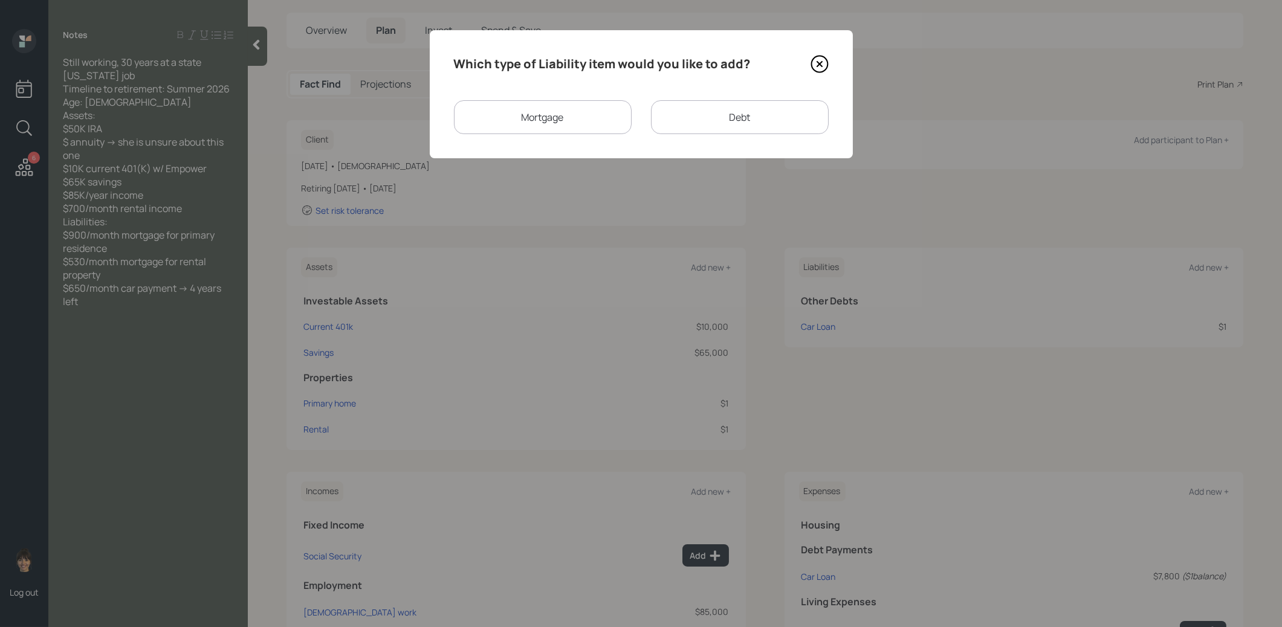
click at [570, 120] on div "Mortgage" at bounding box center [543, 117] width 178 height 34
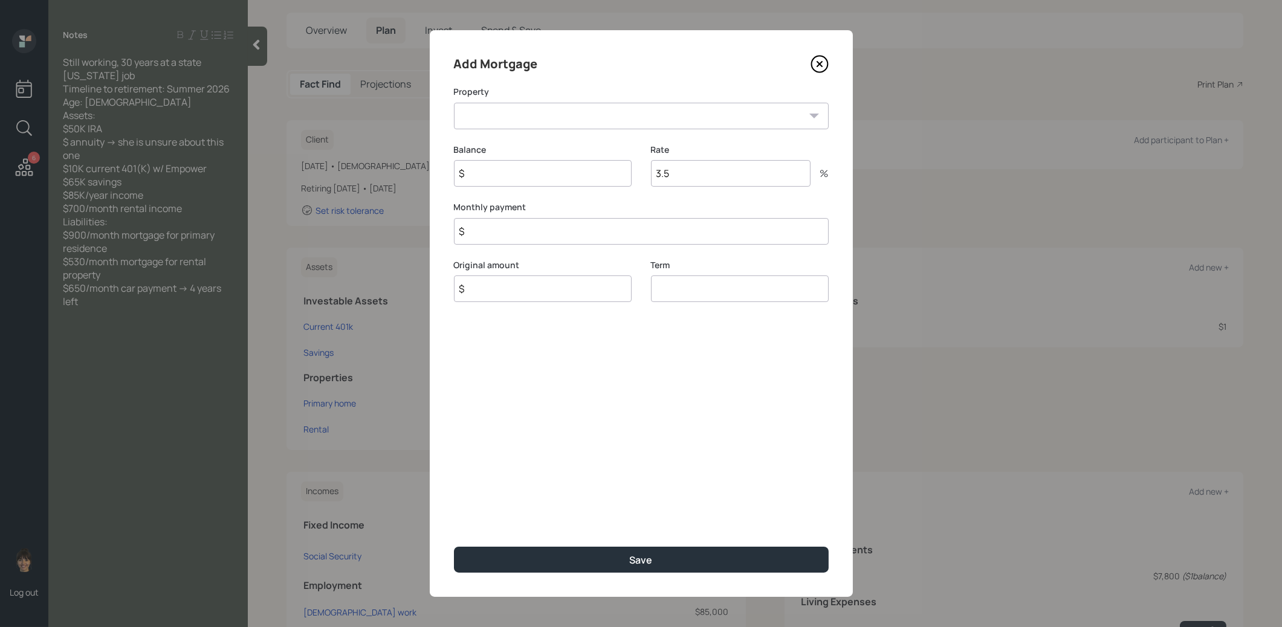
click at [540, 119] on select "TN Primary home Rental" at bounding box center [641, 116] width 375 height 27
select select "7444009a-7571-43a4-81b3-438ec9df20e7"
click at [454, 103] on select "TN Primary home Rental" at bounding box center [641, 116] width 375 height 27
click at [520, 173] on input "$" at bounding box center [543, 173] width 178 height 27
type input "$ 1"
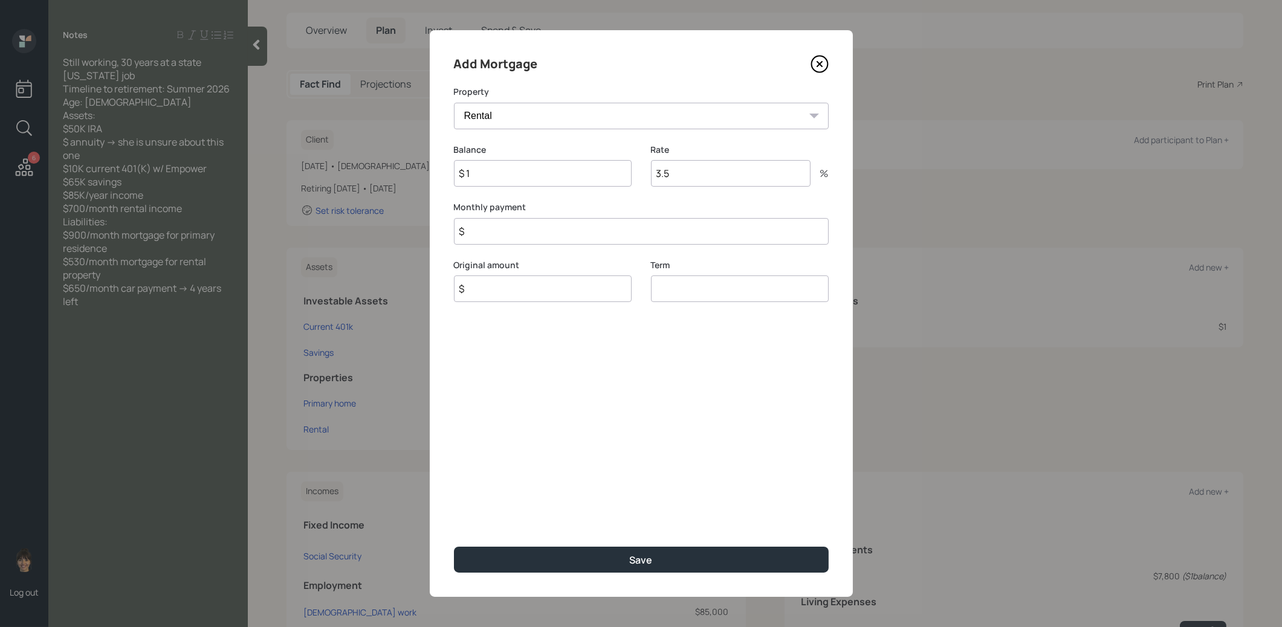
click at [501, 234] on input "$" at bounding box center [641, 231] width 375 height 27
type input "$ 1"
click at [488, 289] on input "$" at bounding box center [543, 289] width 178 height 27
type input "$ 1"
click at [682, 295] on input "number" at bounding box center [740, 289] width 178 height 27
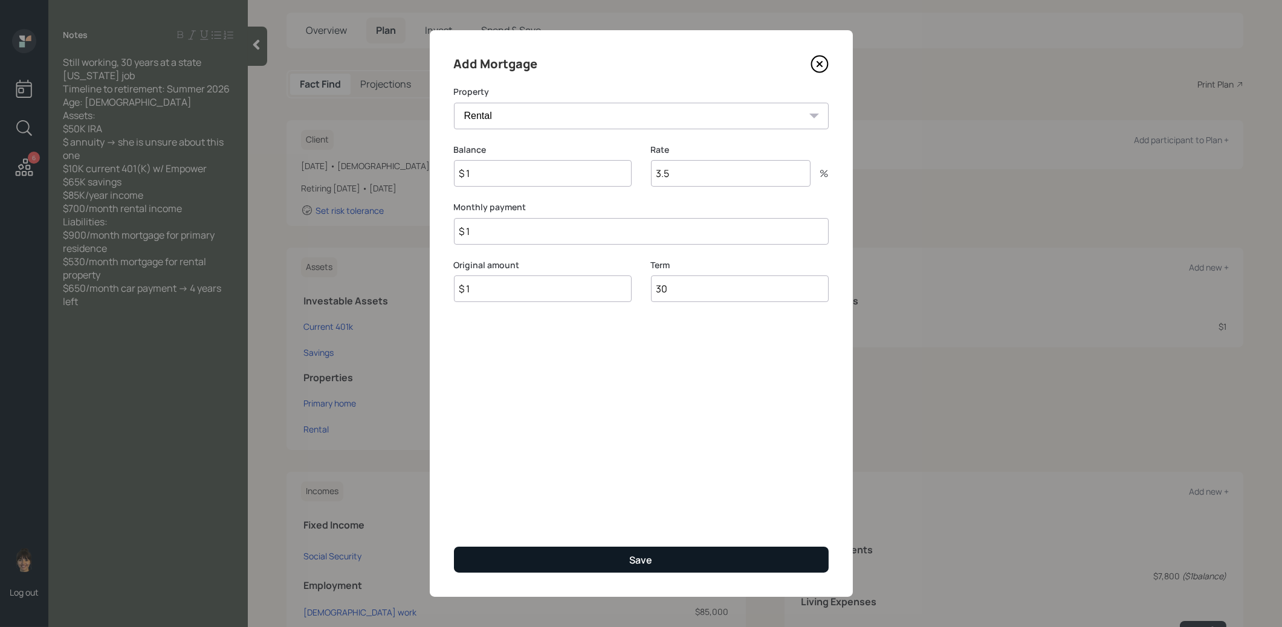
type input "30"
click at [572, 551] on button "Save" at bounding box center [641, 560] width 375 height 26
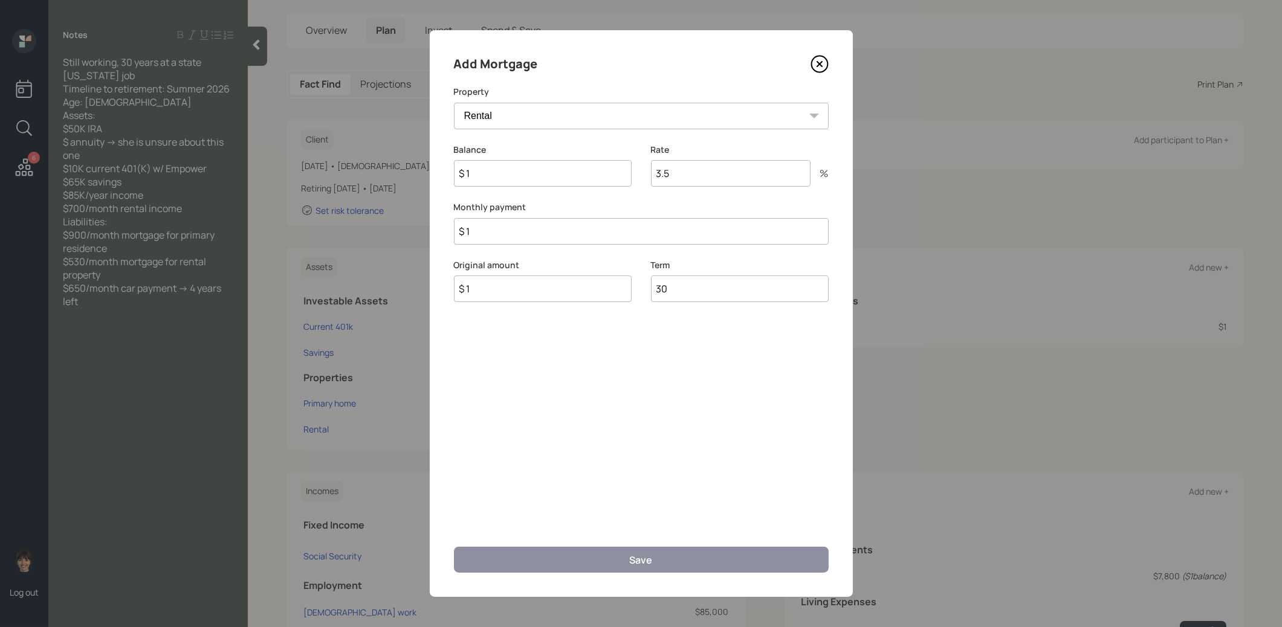
select select "5c439243-3124-401e-b17f-645552e87fe6"
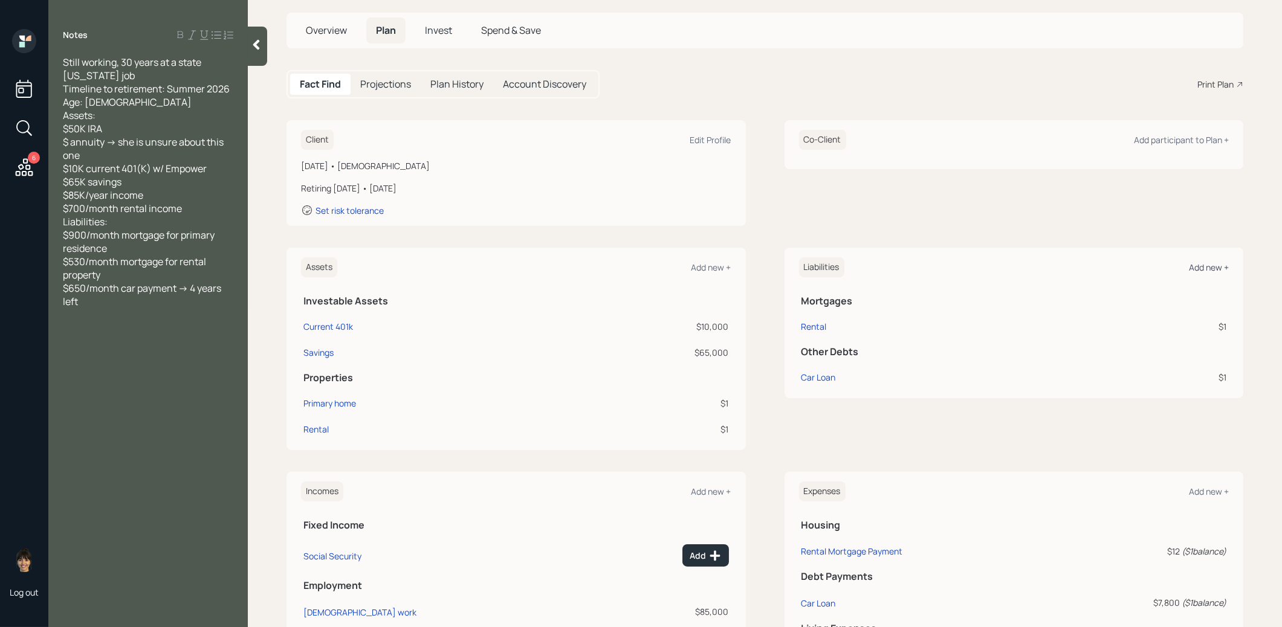
click at [1210, 268] on div "Add new +" at bounding box center [1209, 267] width 40 height 11
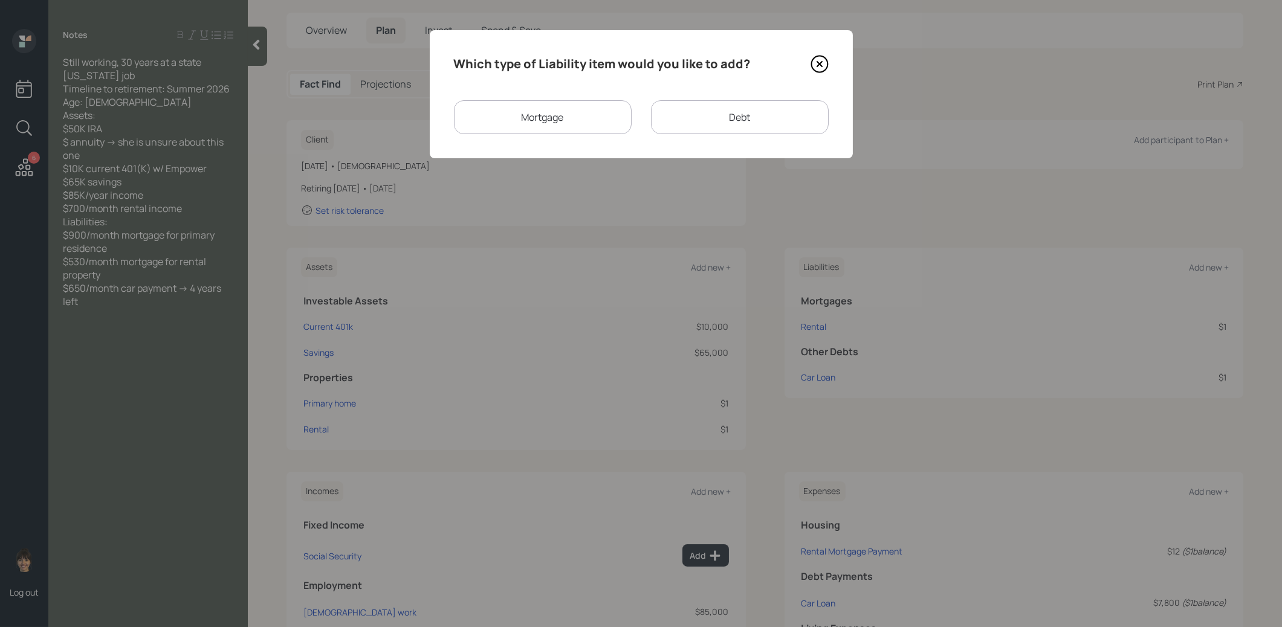
click at [544, 120] on div "Mortgage" at bounding box center [543, 117] width 178 height 34
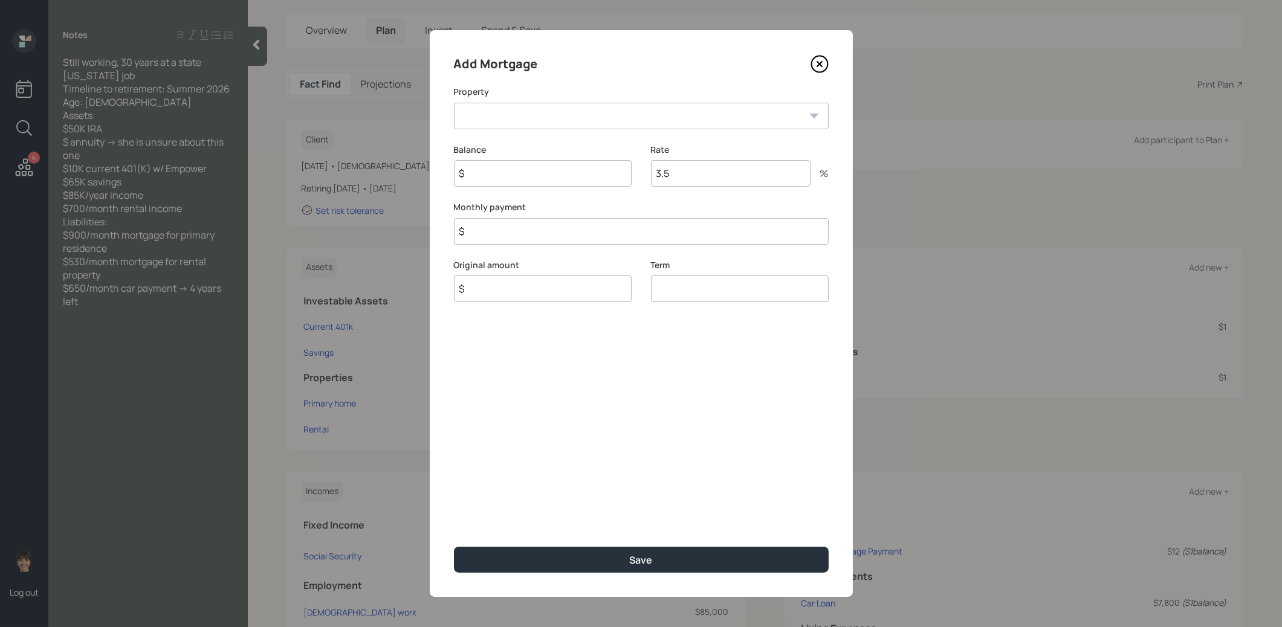
click at [513, 118] on select "TN Primary home" at bounding box center [641, 116] width 375 height 27
select select "5c439243-3124-401e-b17f-645552e87fe6"
click at [454, 103] on select "TN Primary home" at bounding box center [641, 116] width 375 height 27
click at [498, 175] on input "$" at bounding box center [543, 173] width 178 height 27
type input "$ 1"
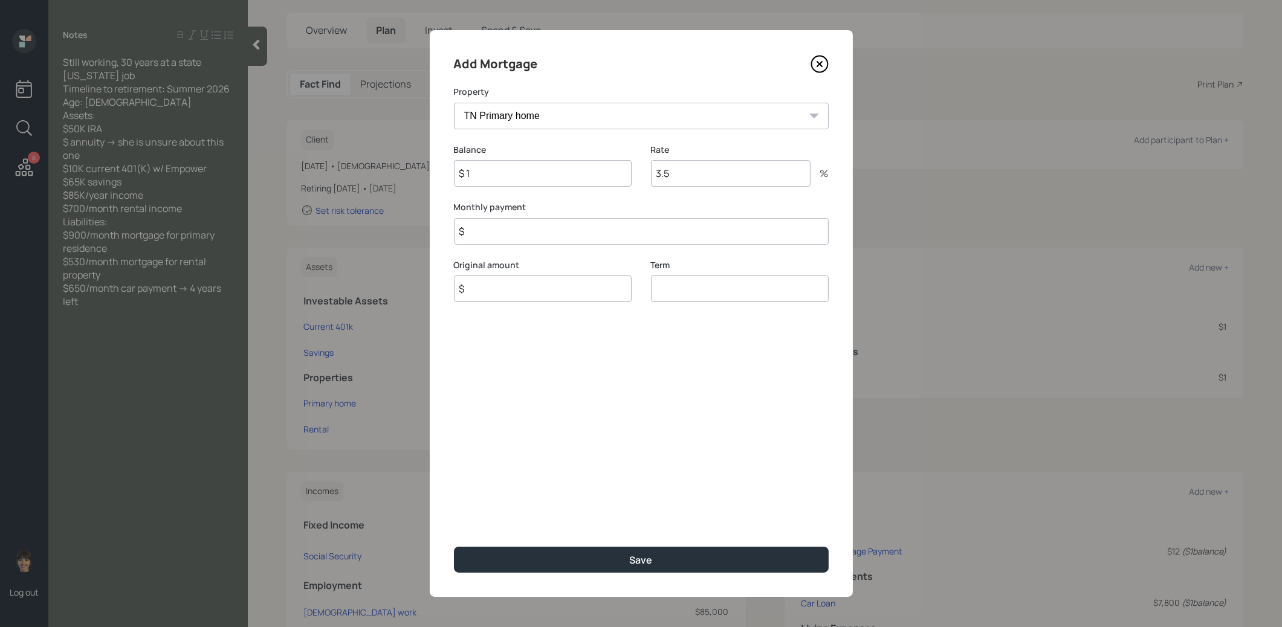
click at [483, 243] on input "$" at bounding box center [641, 231] width 375 height 27
type input "$ 1"
click at [482, 293] on input "$" at bounding box center [543, 289] width 178 height 27
type input "$ 1"
click at [711, 292] on input "number" at bounding box center [740, 289] width 178 height 27
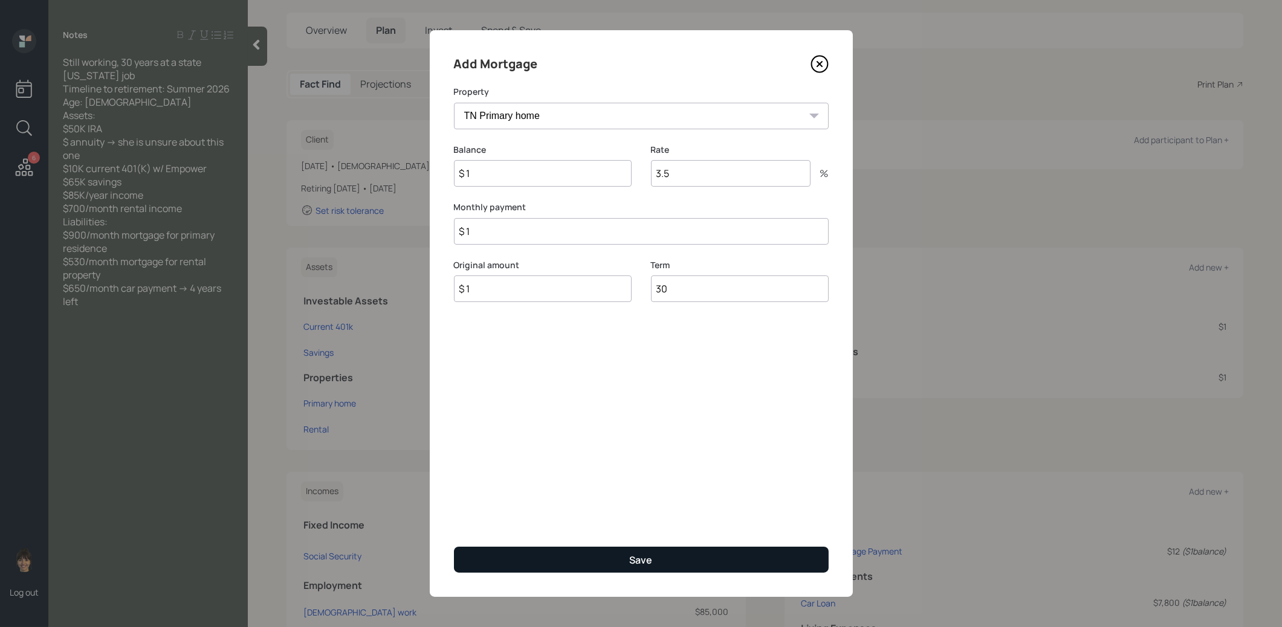
type input "30"
click at [589, 555] on button "Save" at bounding box center [641, 560] width 375 height 26
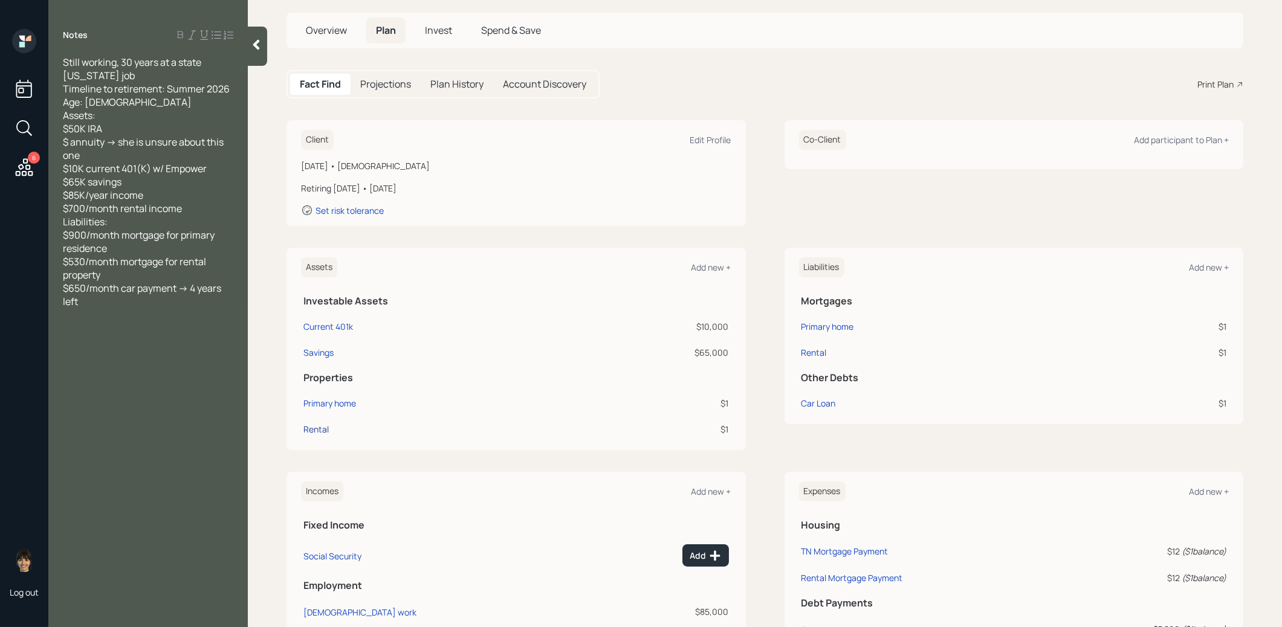
click at [323, 428] on div "Rental" at bounding box center [315, 429] width 25 height 13
select select "rental_property"
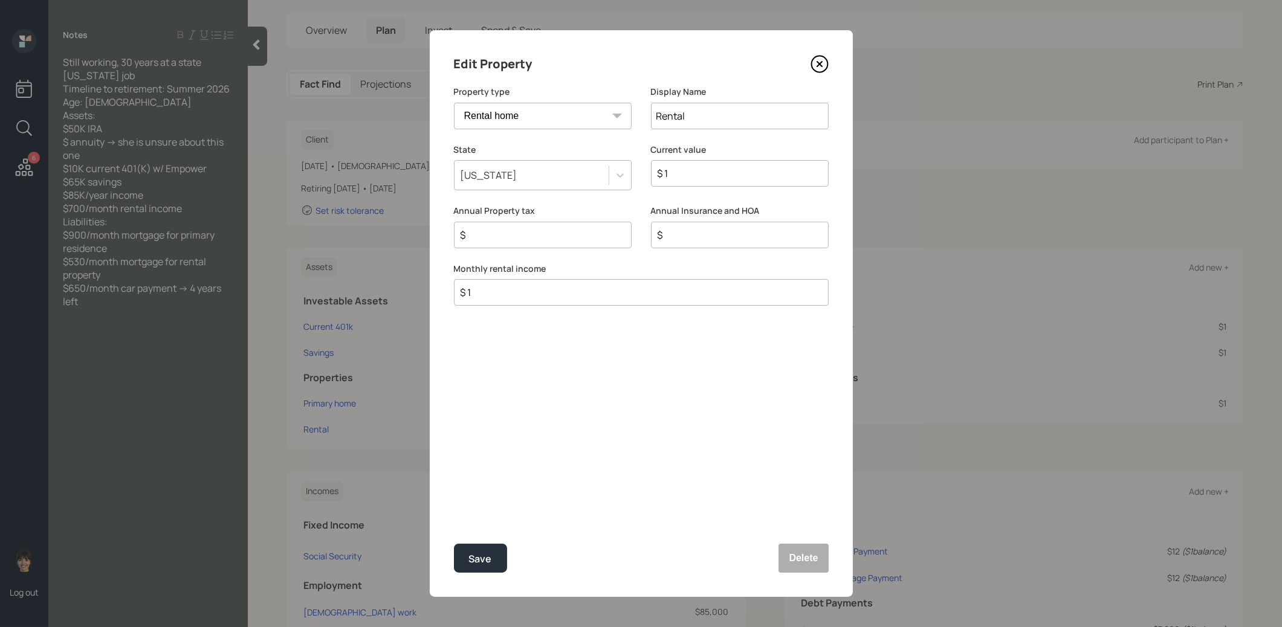
click at [535, 299] on input "$ 1" at bounding box center [636, 292] width 354 height 15
type input "$ 700"
click at [488, 555] on div "Save" at bounding box center [480, 559] width 23 height 16
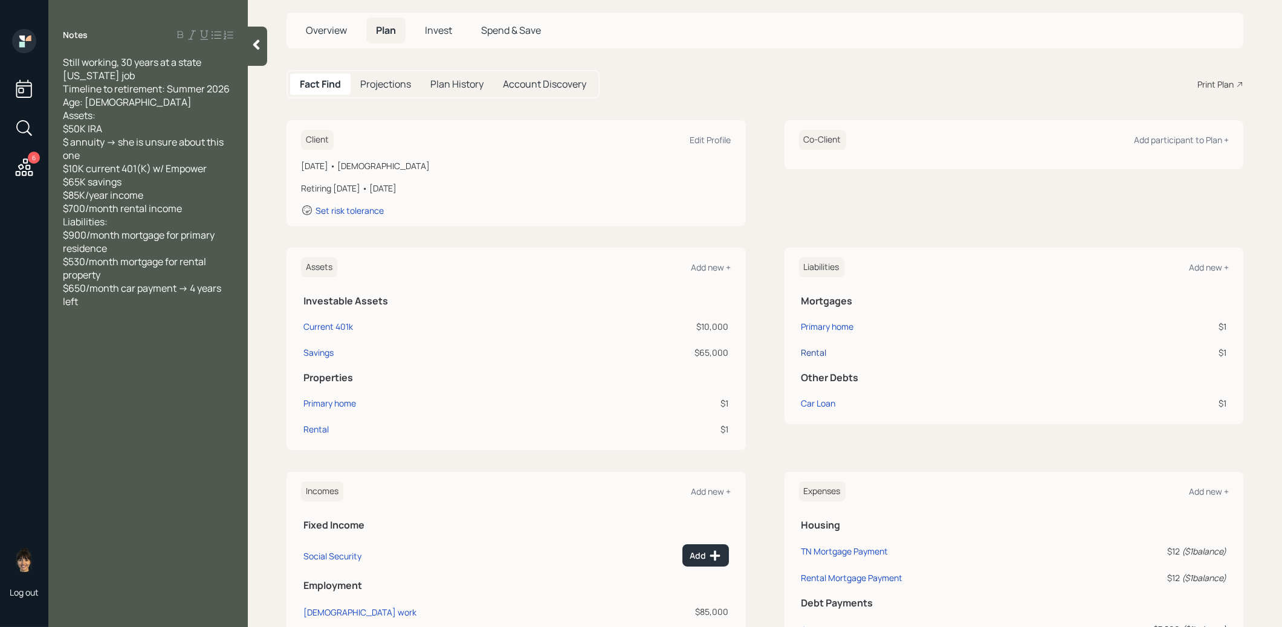
click at [815, 356] on div "Rental" at bounding box center [813, 352] width 25 height 13
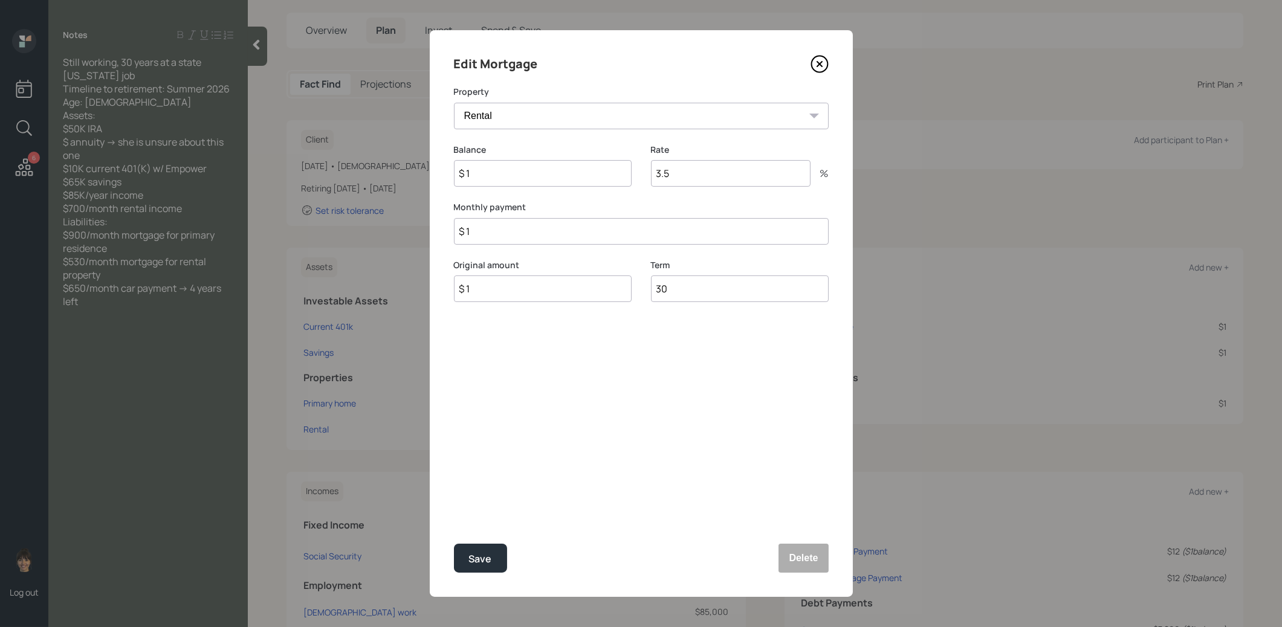
click at [569, 230] on input "$ 1" at bounding box center [641, 231] width 375 height 27
type input "$ 530"
click at [470, 560] on div "Save" at bounding box center [480, 559] width 23 height 16
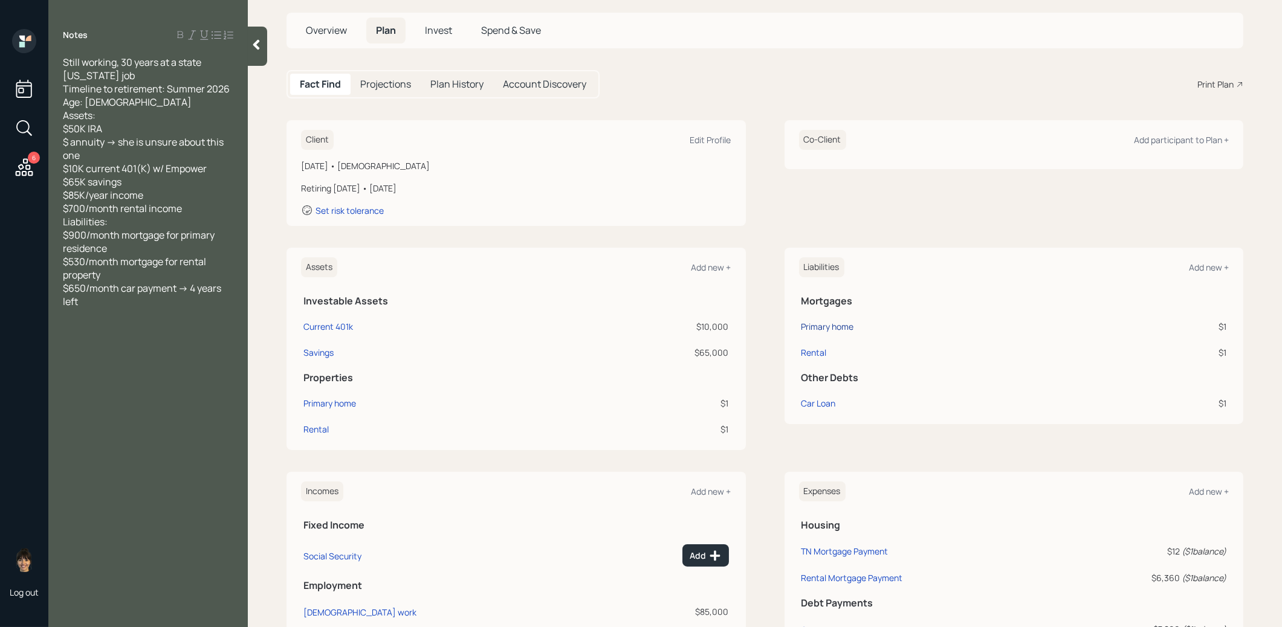
click at [836, 326] on div "Primary home" at bounding box center [827, 326] width 53 height 13
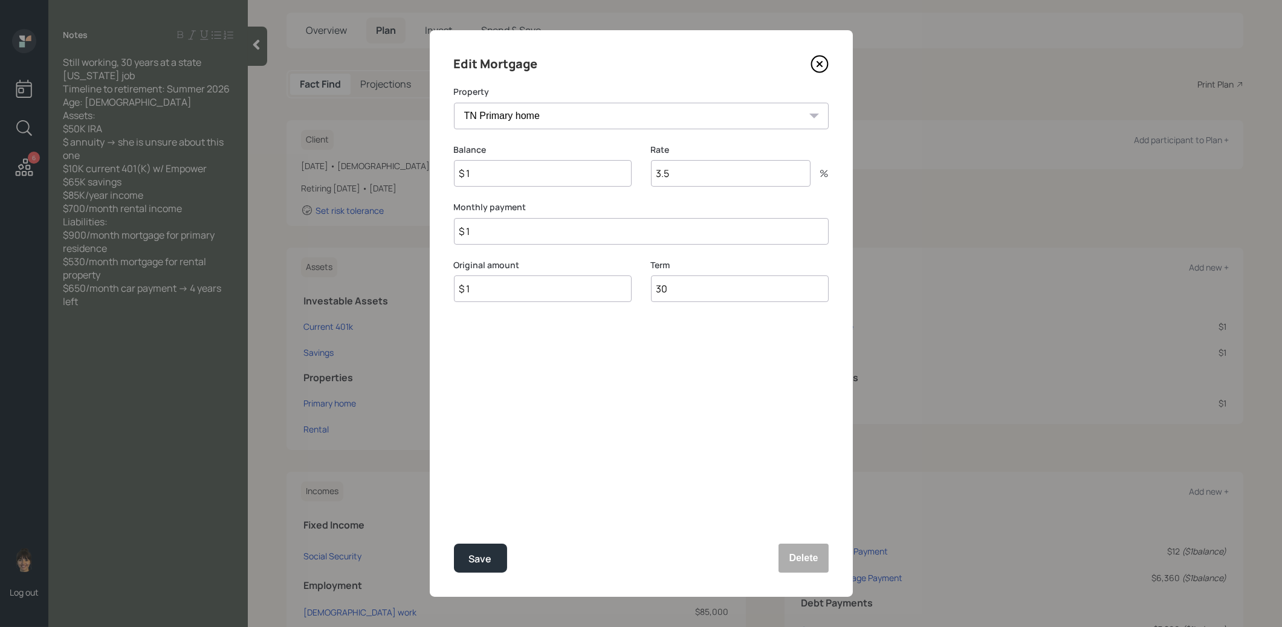
click at [533, 235] on input "$ 1" at bounding box center [641, 231] width 375 height 27
type input "$ 900"
click at [488, 553] on div "Save" at bounding box center [480, 559] width 23 height 16
